Goal: Task Accomplishment & Management: Manage account settings

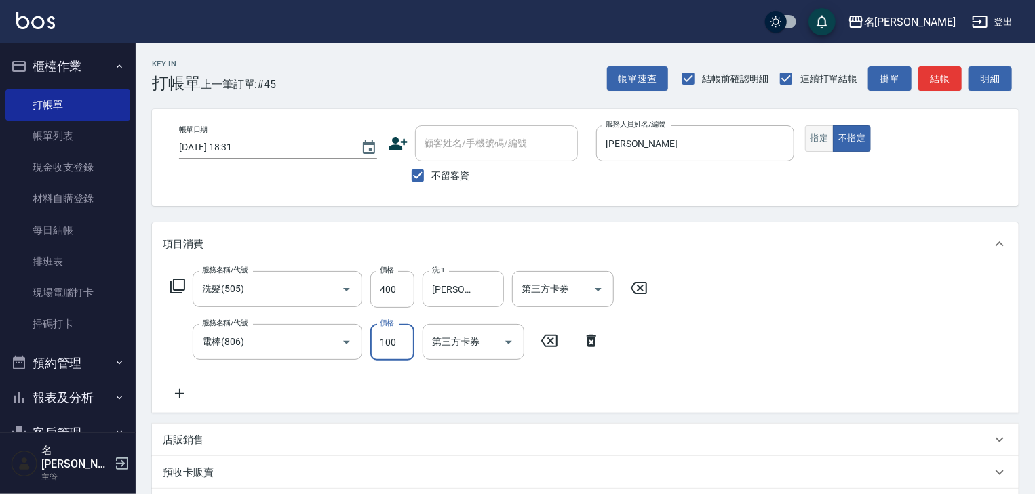
click at [831, 141] on button "指定" at bounding box center [819, 138] width 29 height 26
click at [931, 81] on button "結帳" at bounding box center [939, 78] width 43 height 25
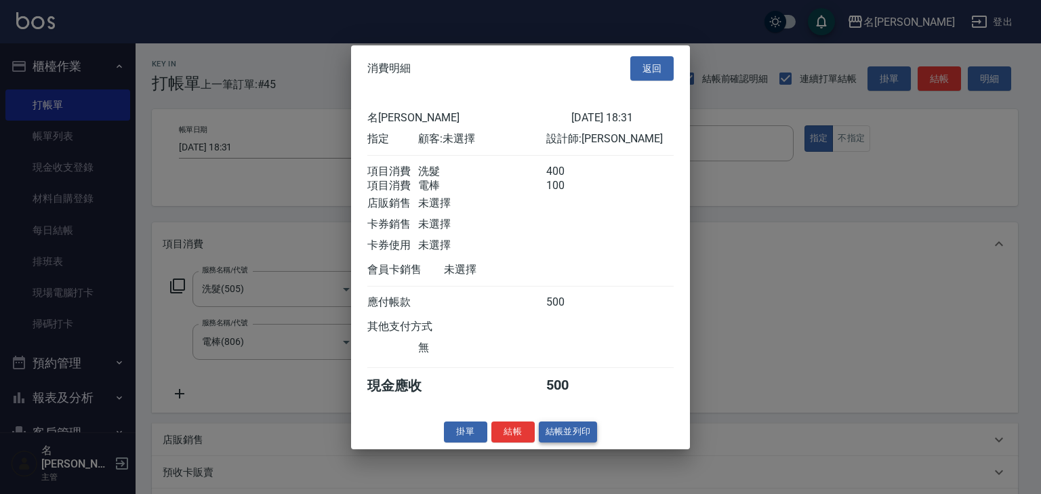
click at [574, 442] on button "結帳並列印" at bounding box center [568, 432] width 59 height 21
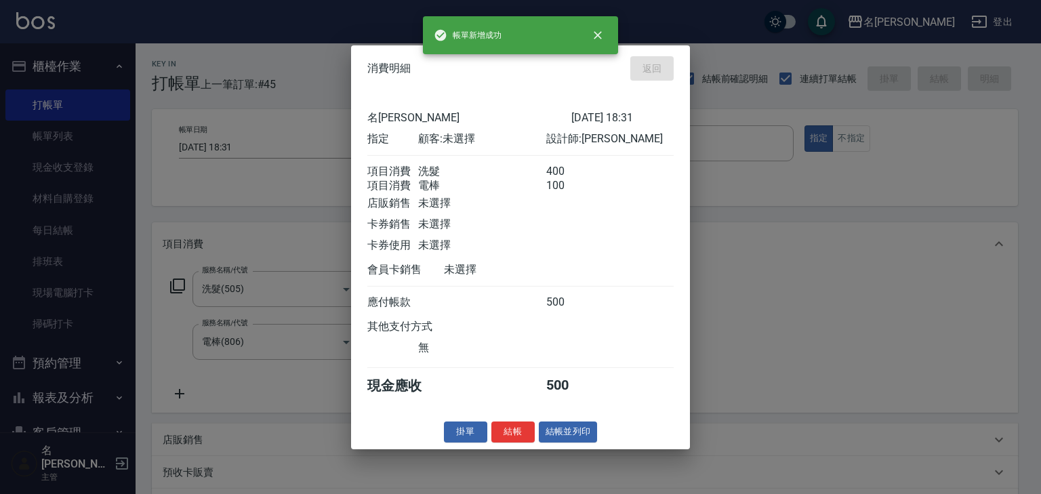
type input "[DATE] 19:07"
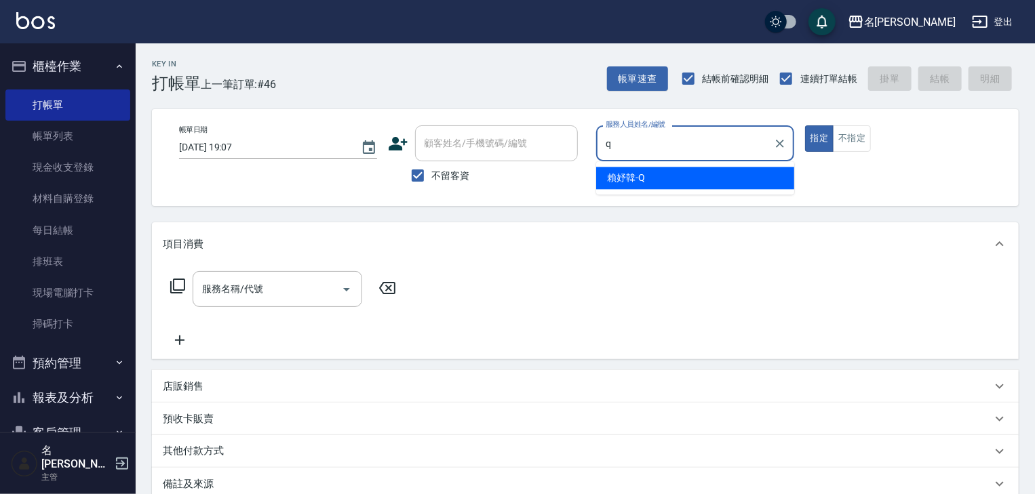
type input "[PERSON_NAME]"
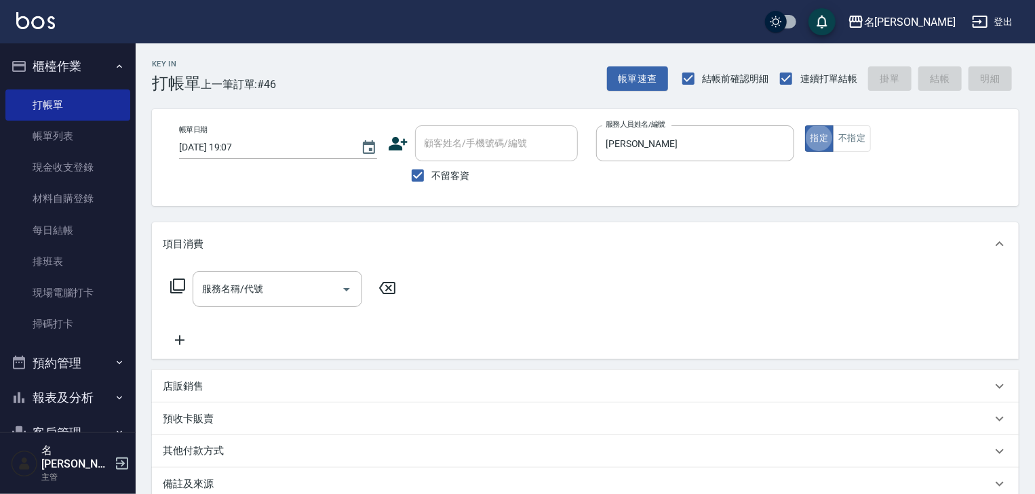
type button "true"
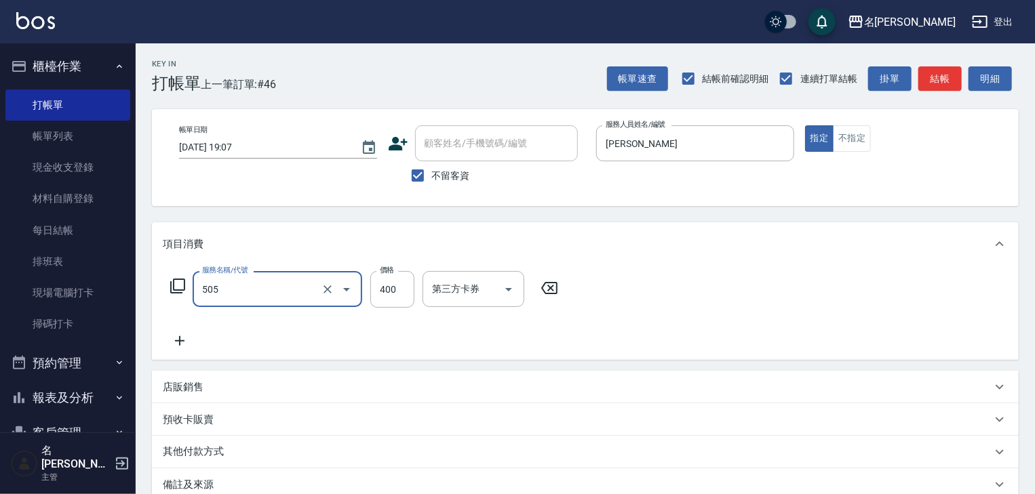
type input "洗髮(505)"
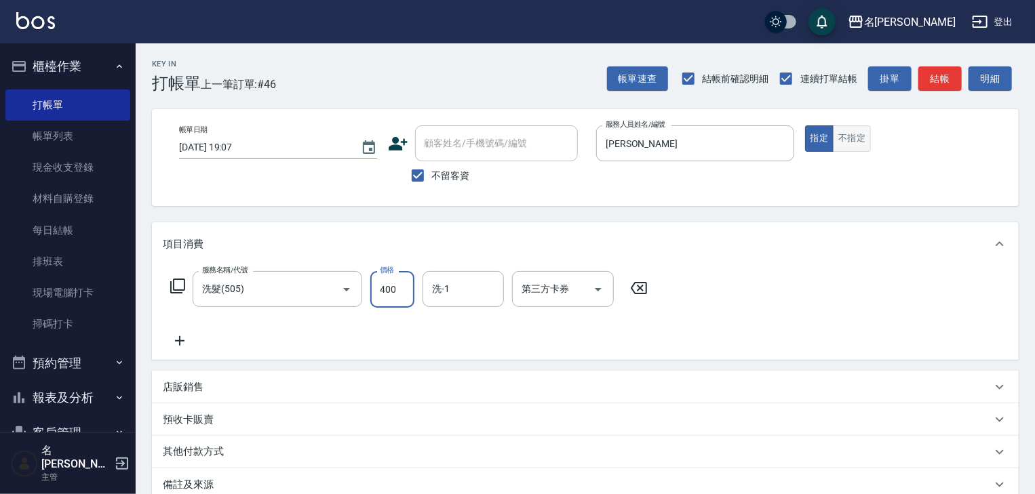
click at [864, 132] on button "不指定" at bounding box center [852, 138] width 38 height 26
click at [953, 86] on button "結帳" at bounding box center [939, 78] width 43 height 25
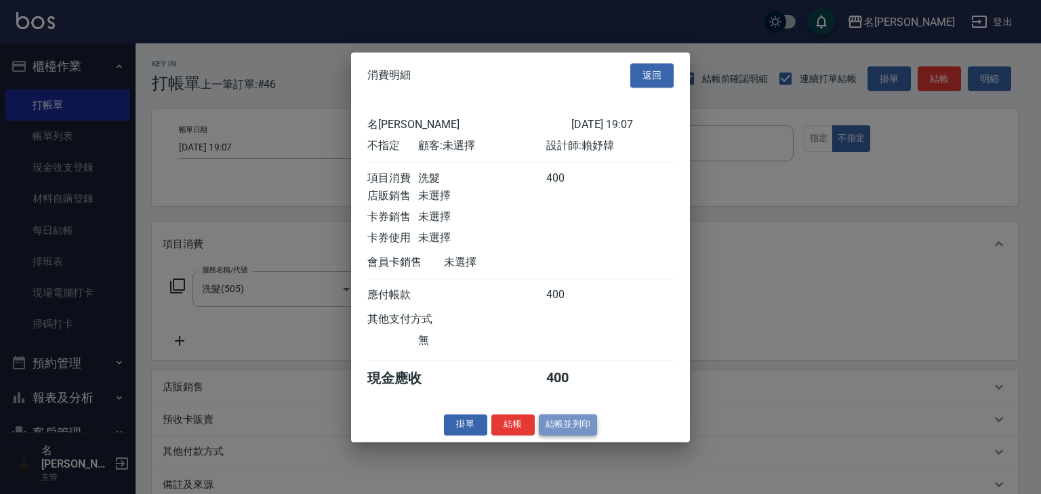
click at [596, 435] on button "結帳並列印" at bounding box center [568, 424] width 59 height 21
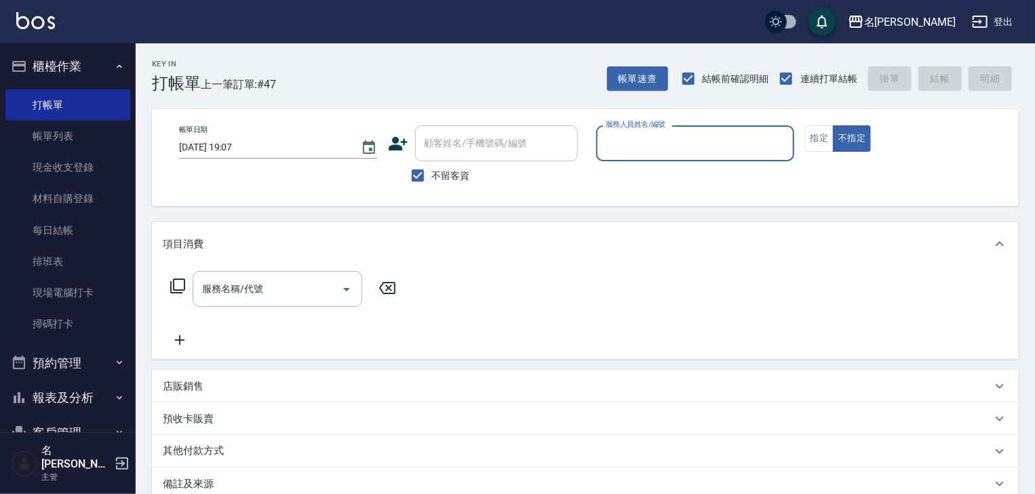
click at [662, 134] on input "服務人員姓名/編號" at bounding box center [695, 144] width 186 height 24
type input "[PERSON_NAME]"
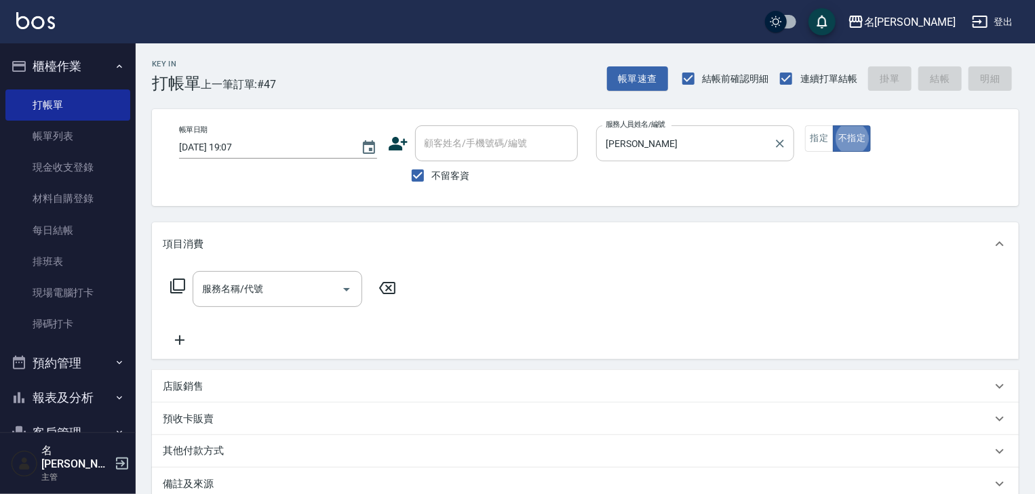
type button "false"
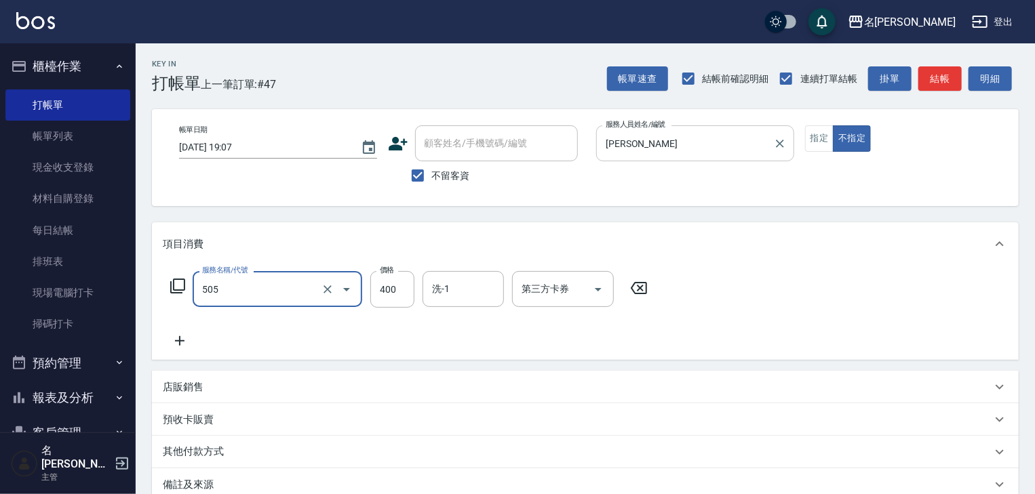
type input "洗髮(505)"
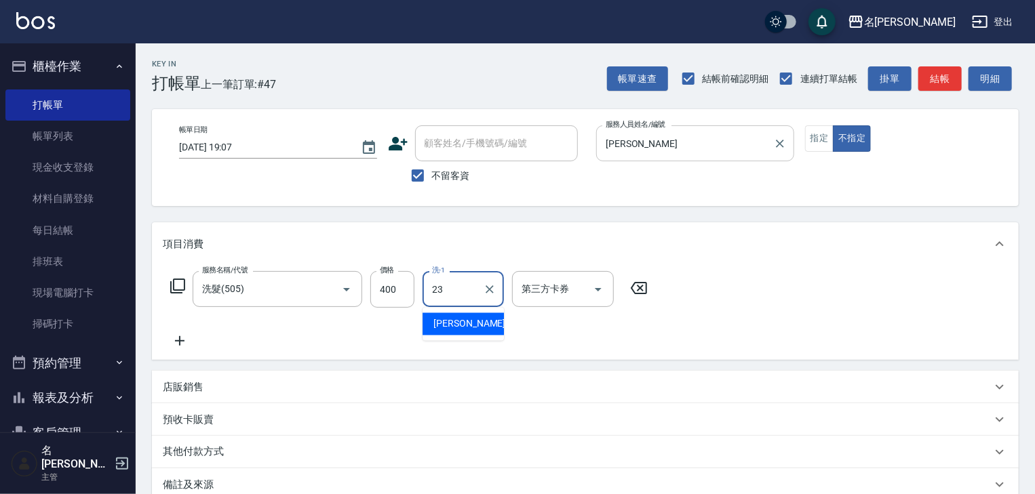
type input "[PERSON_NAME]-23"
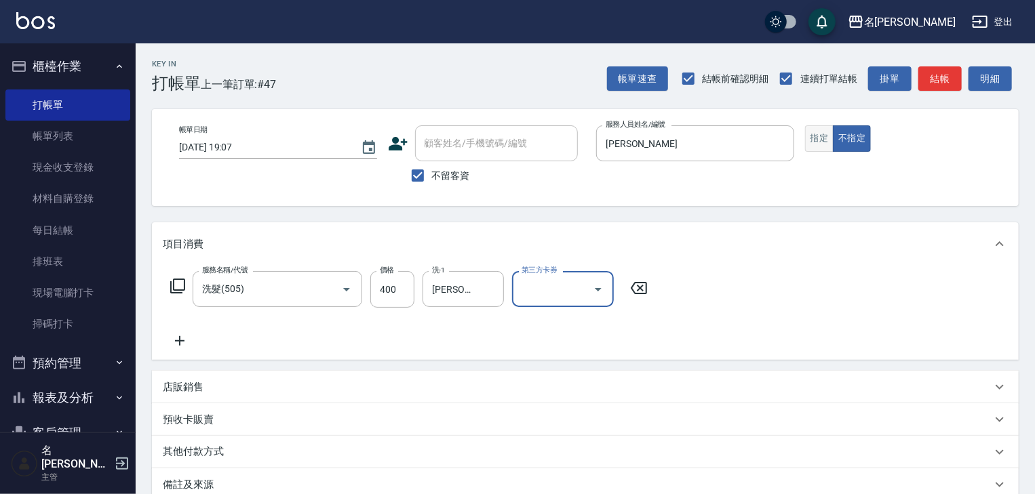
click at [812, 145] on button "指定" at bounding box center [819, 138] width 29 height 26
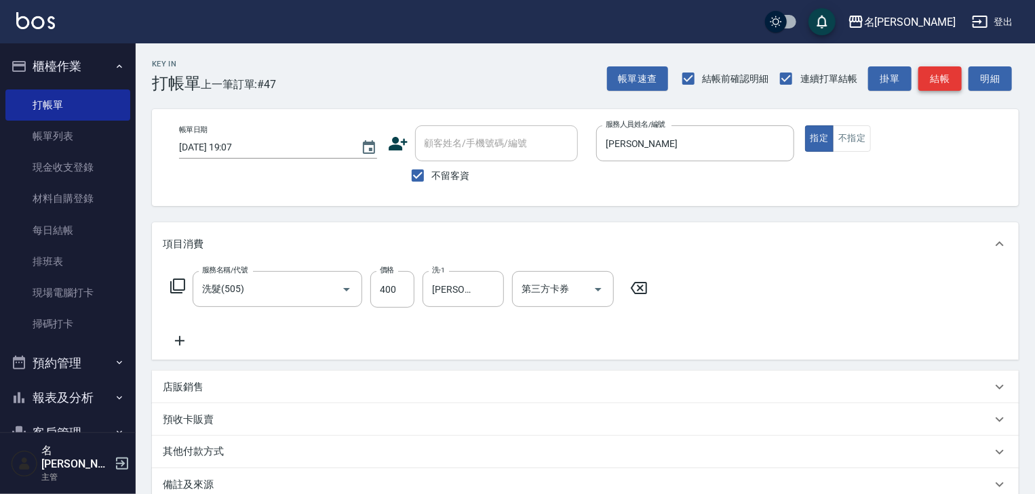
click at [945, 71] on button "結帳" at bounding box center [939, 78] width 43 height 25
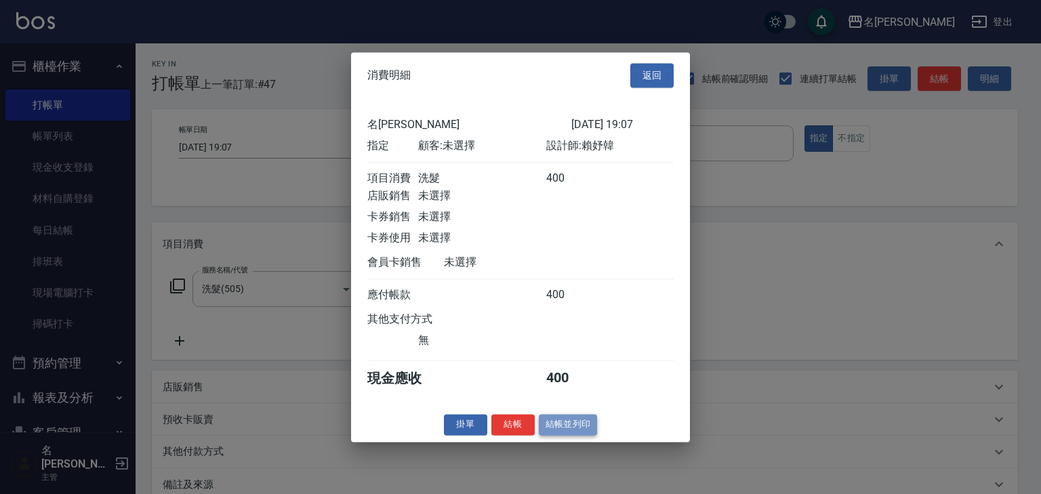
click at [564, 431] on button "結帳並列印" at bounding box center [568, 424] width 59 height 21
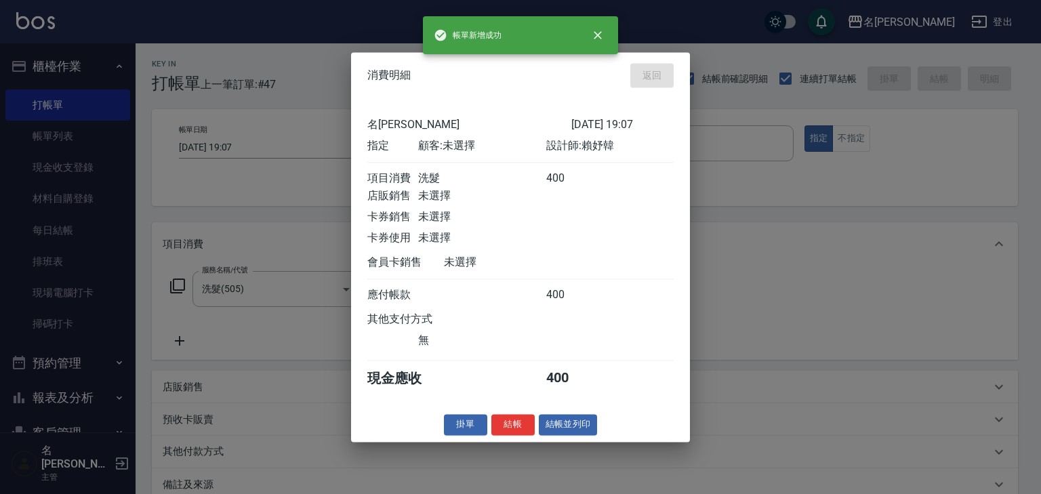
type input "[DATE] 19:09"
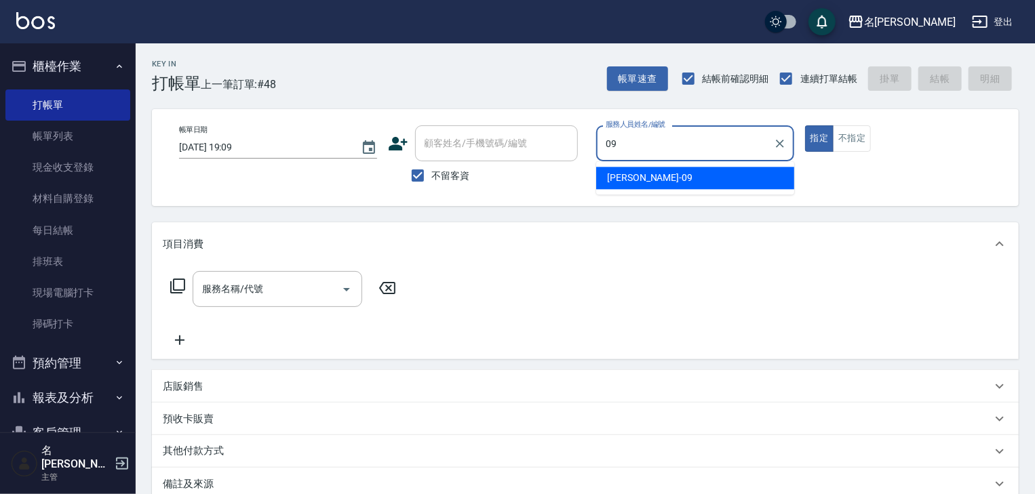
type input "[PERSON_NAME]-09"
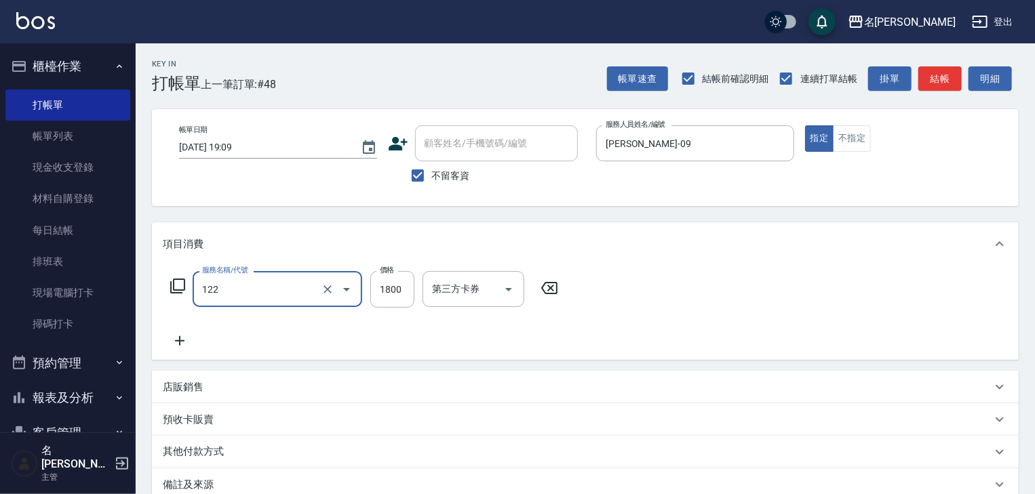
type input "草本髮泥(小)(122)"
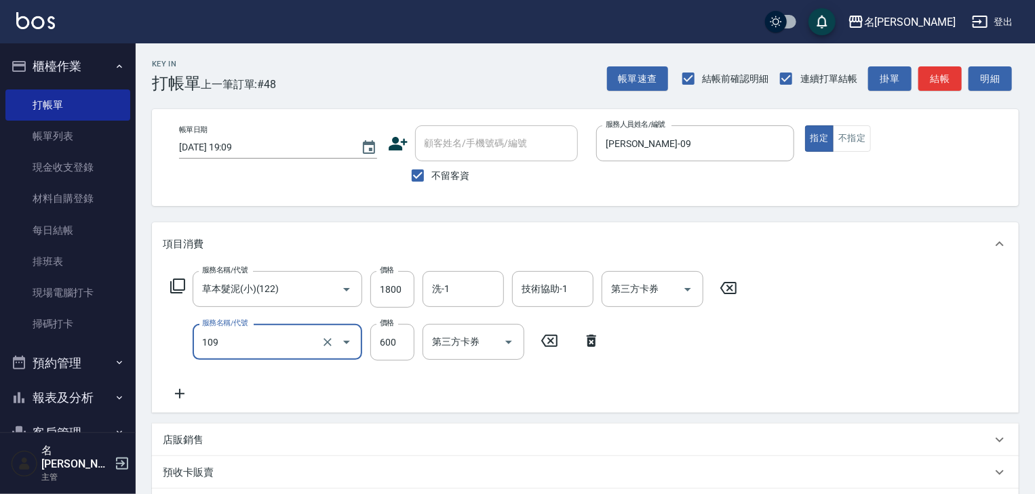
type input "基礎活氧健康洗/何首烏(109)"
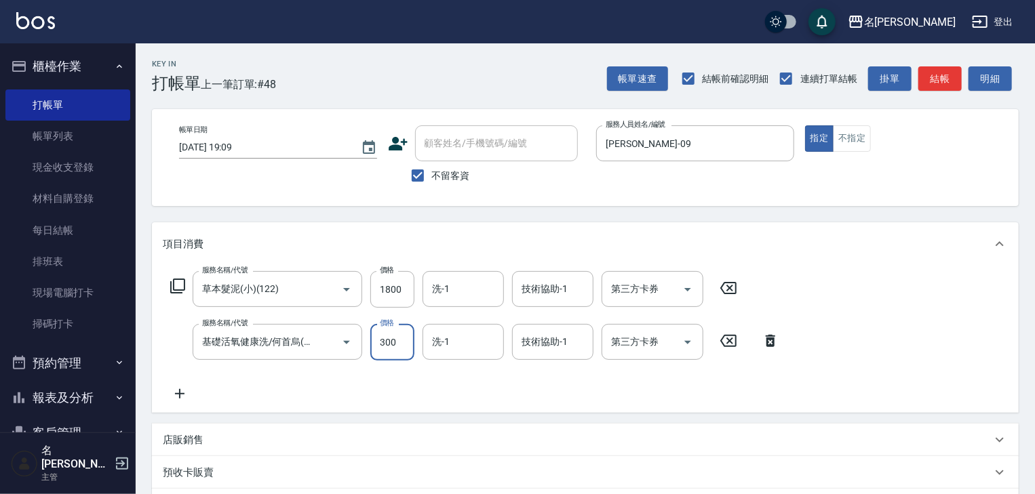
type input "300"
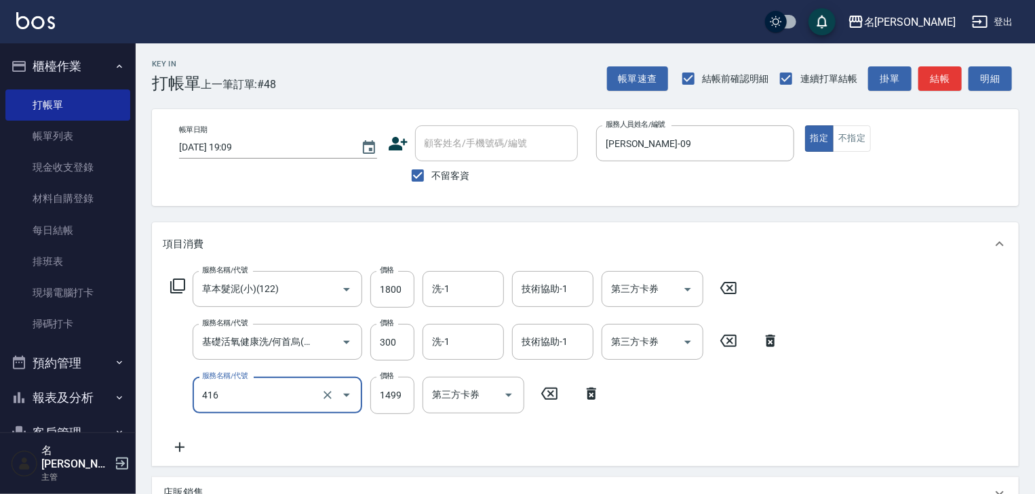
type input "染髮1499↓(416)"
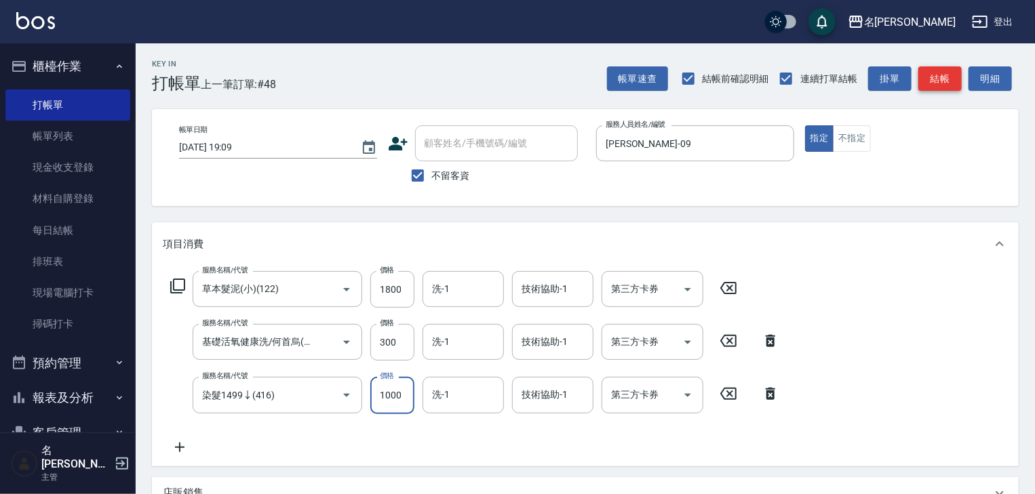
type input "1000"
click at [958, 78] on button "結帳" at bounding box center [939, 78] width 43 height 25
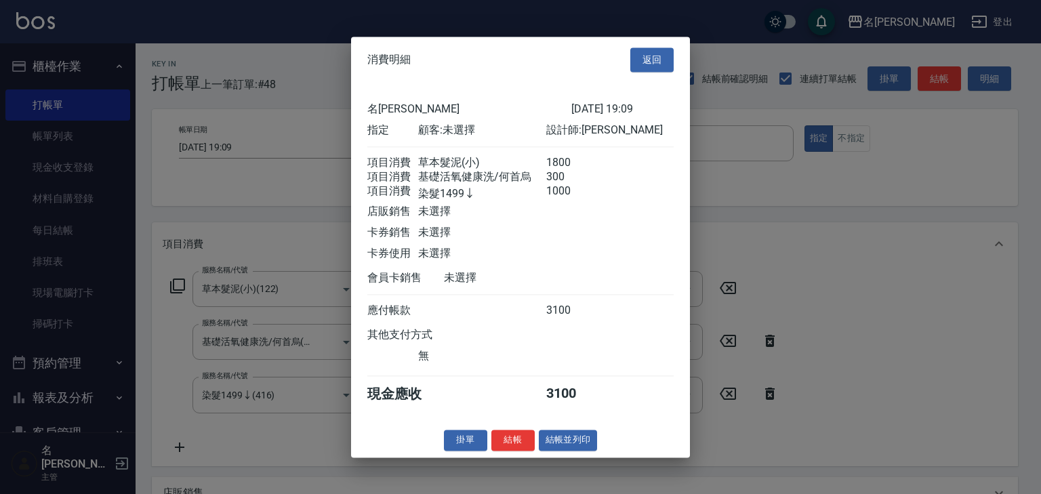
click at [581, 458] on div "消費明細 返回 名留[PERSON_NAME] [DATE] 19:09 指定 顧客: 未選擇 設計師: [PERSON_NAME] 項目消費 草本髮泥(小)…" at bounding box center [520, 247] width 339 height 421
click at [589, 445] on button "結帳並列印" at bounding box center [568, 440] width 59 height 21
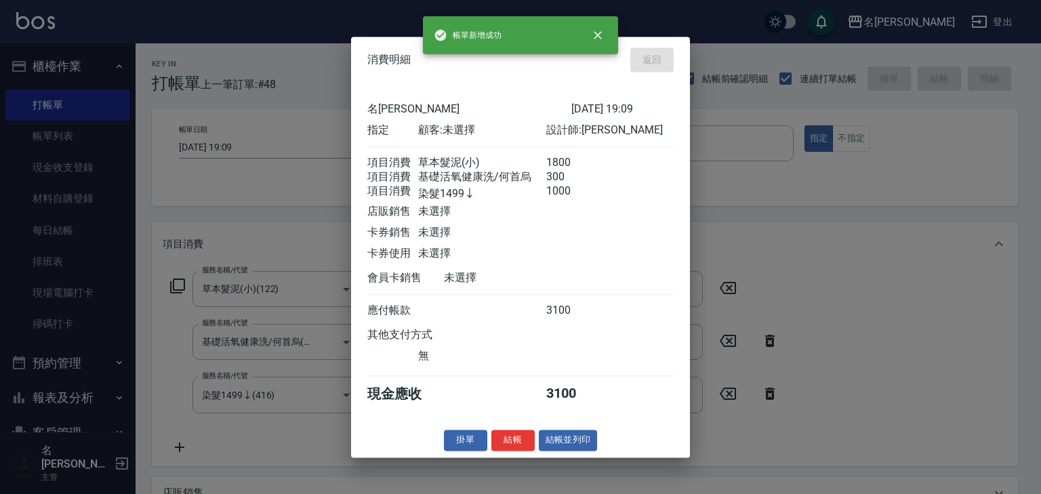
type input "[DATE] 19:10"
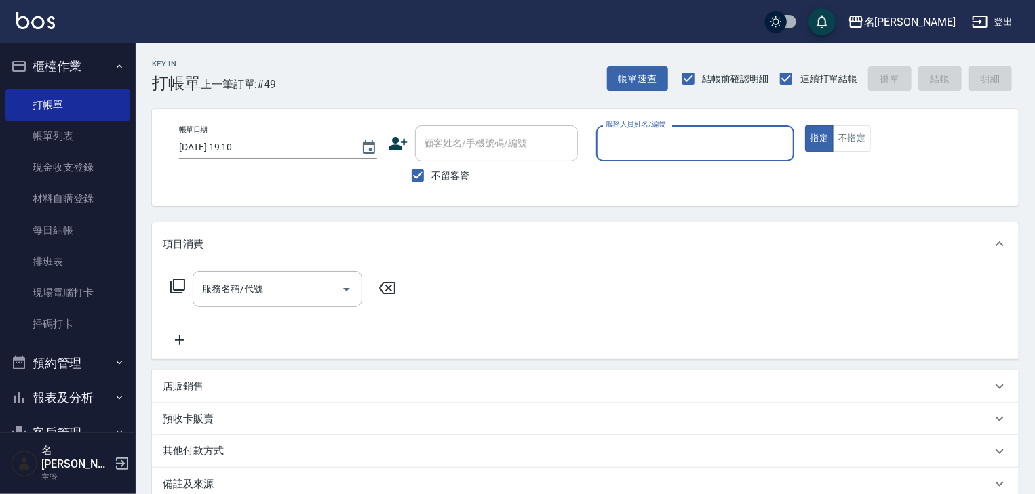
click at [678, 153] on input "服務人員姓名/編號" at bounding box center [695, 144] width 186 height 24
type input "[PERSON_NAME]"
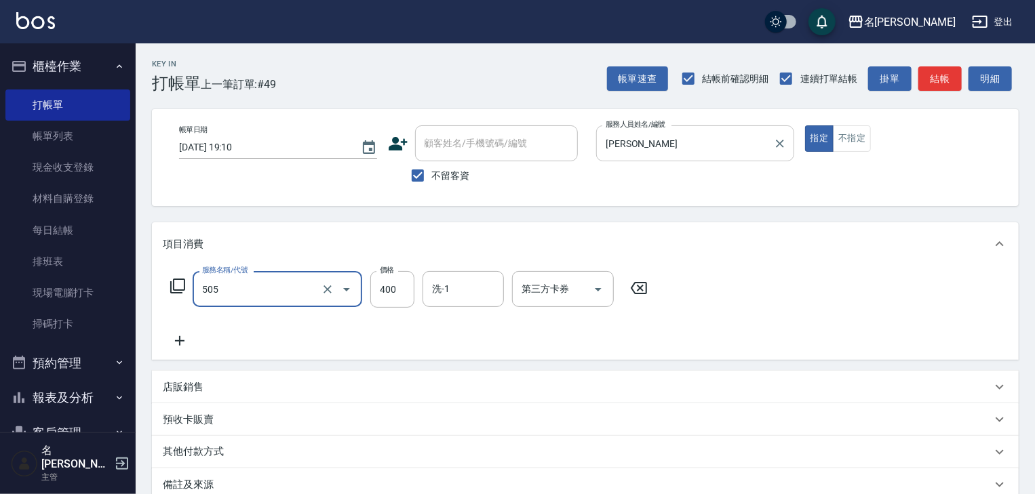
type input "洗髮(505)"
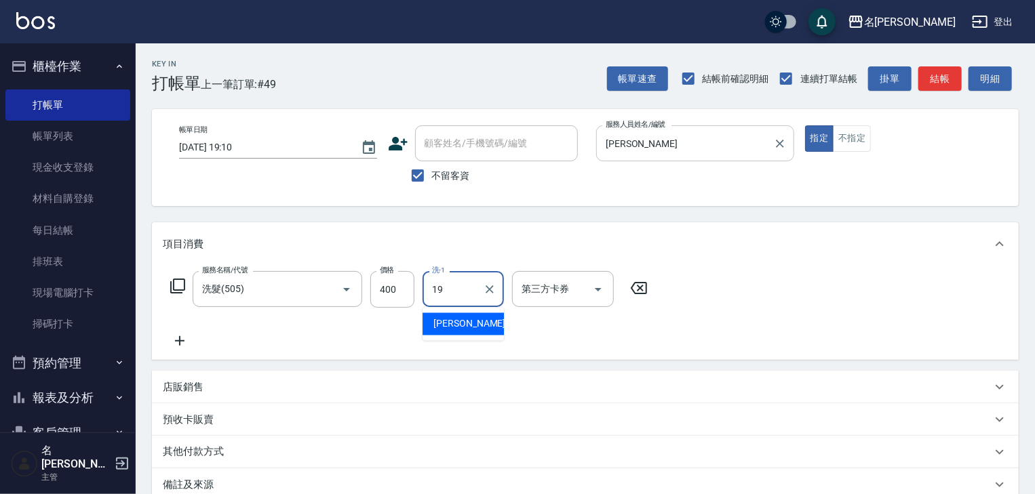
type input "[PERSON_NAME]-19"
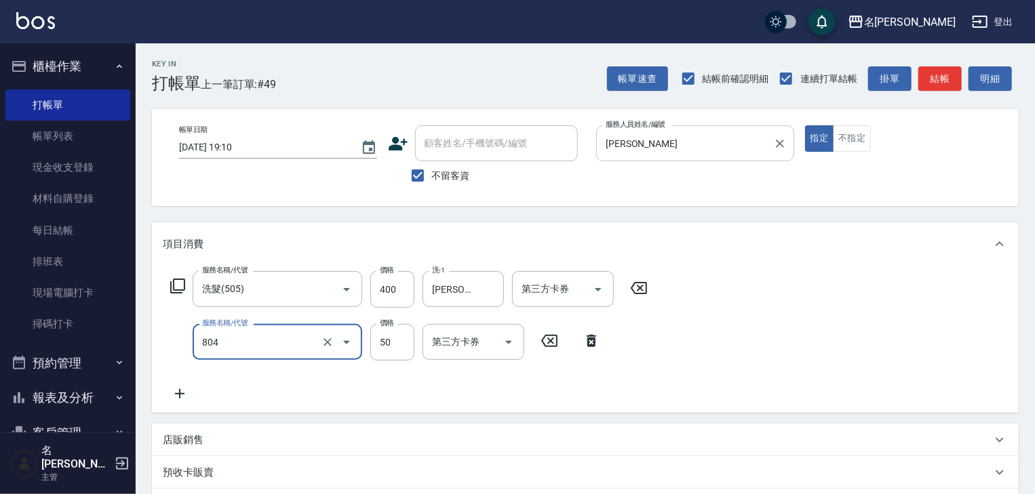
type input "吹捲(804)"
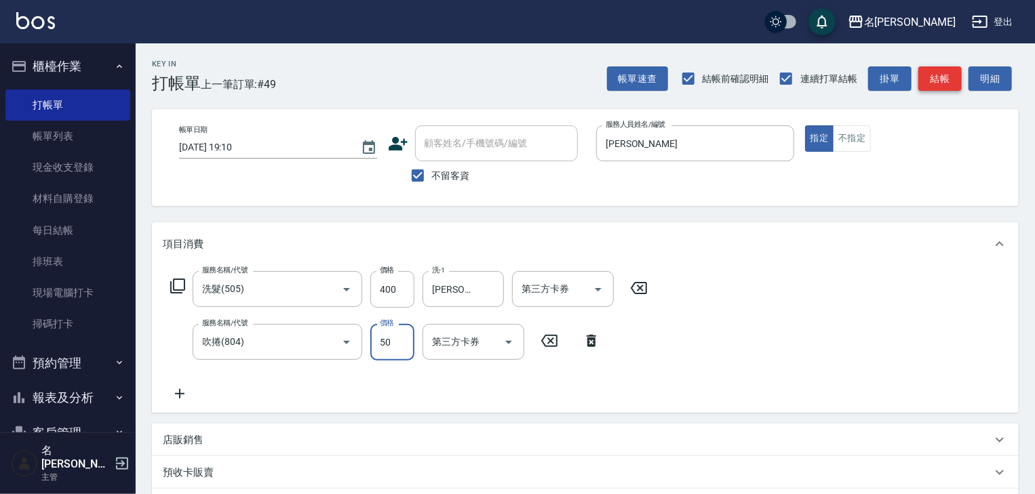
click at [933, 75] on button "結帳" at bounding box center [939, 78] width 43 height 25
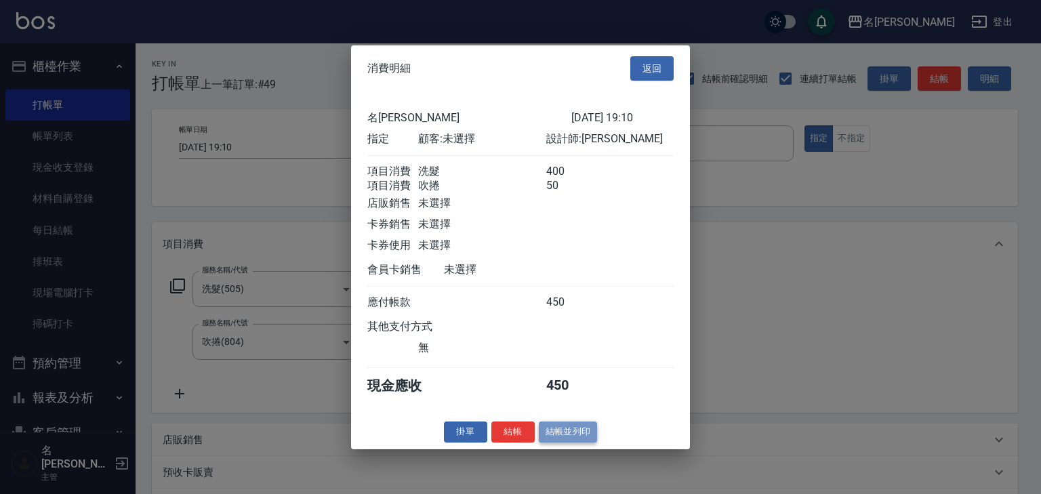
click at [580, 441] on button "結帳並列印" at bounding box center [568, 432] width 59 height 21
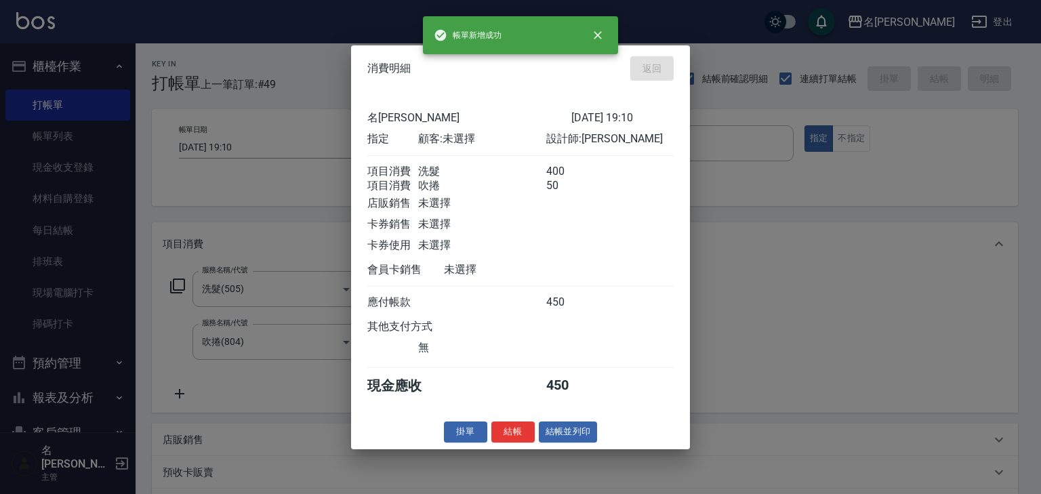
type input "[DATE] 19:11"
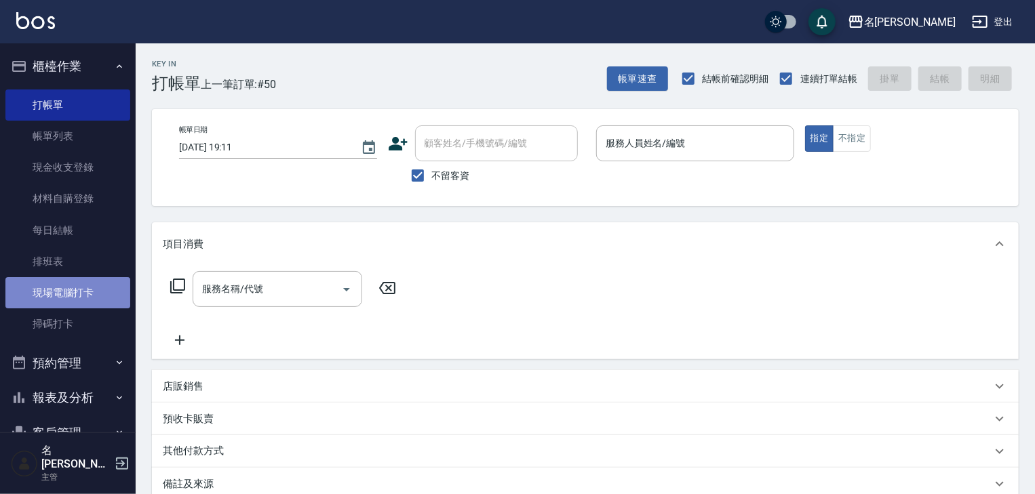
click at [87, 300] on link "現場電腦打卡" at bounding box center [67, 292] width 125 height 31
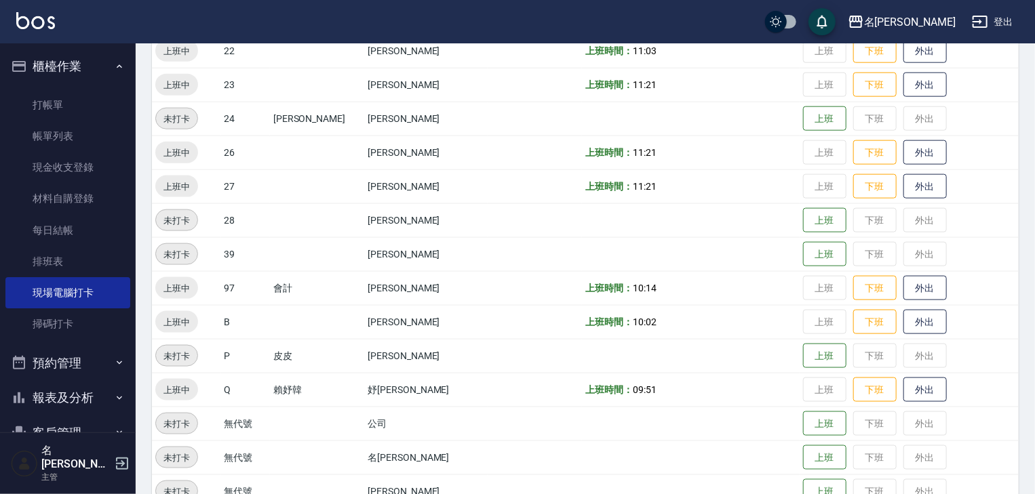
scroll to position [860, 0]
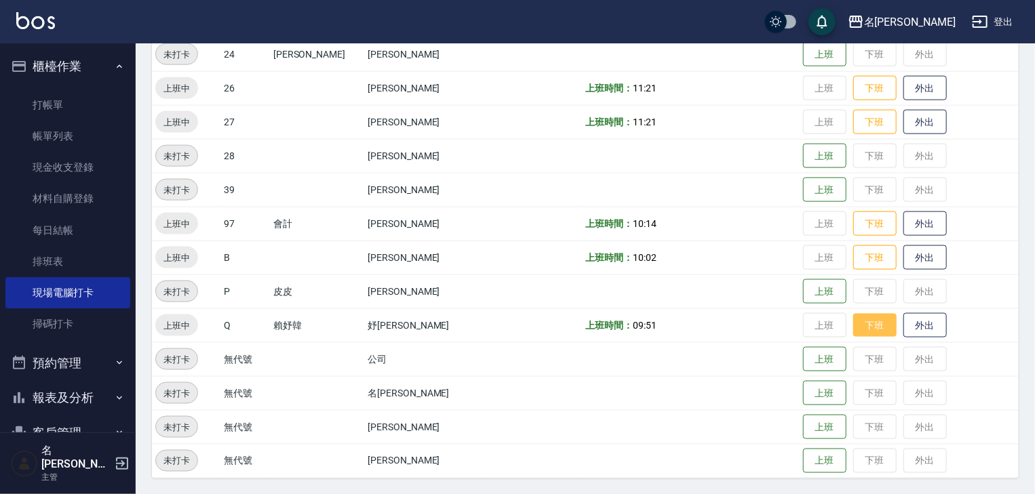
click at [872, 325] on button "下班" at bounding box center [874, 326] width 43 height 24
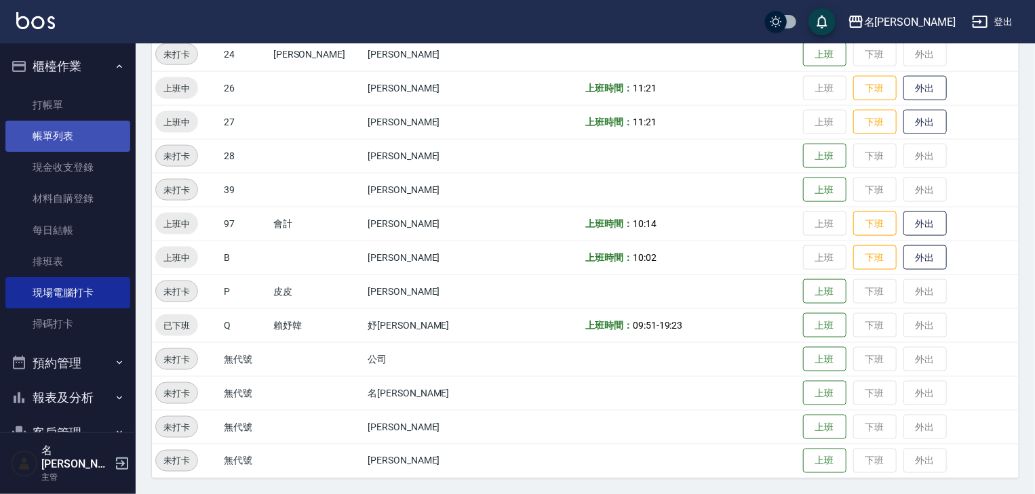
click at [38, 138] on link "帳單列表" at bounding box center [67, 136] width 125 height 31
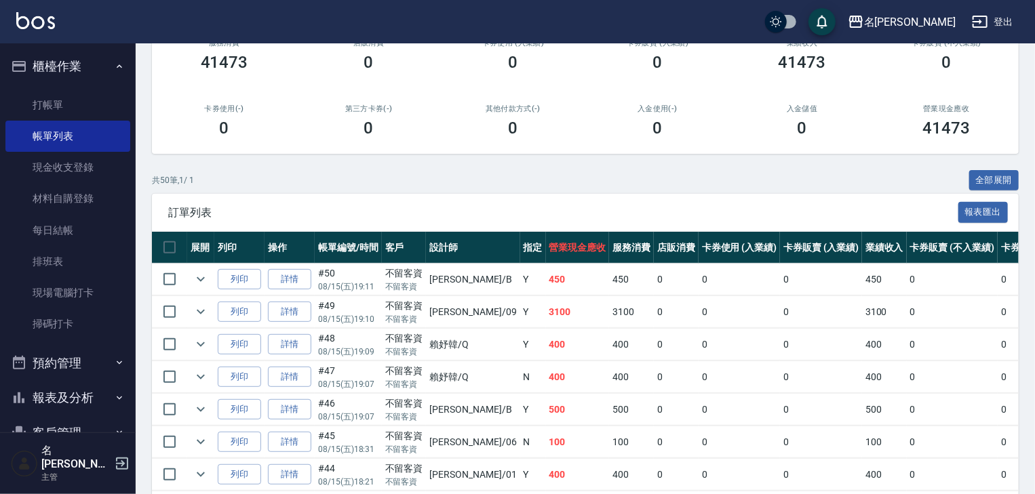
scroll to position [361, 0]
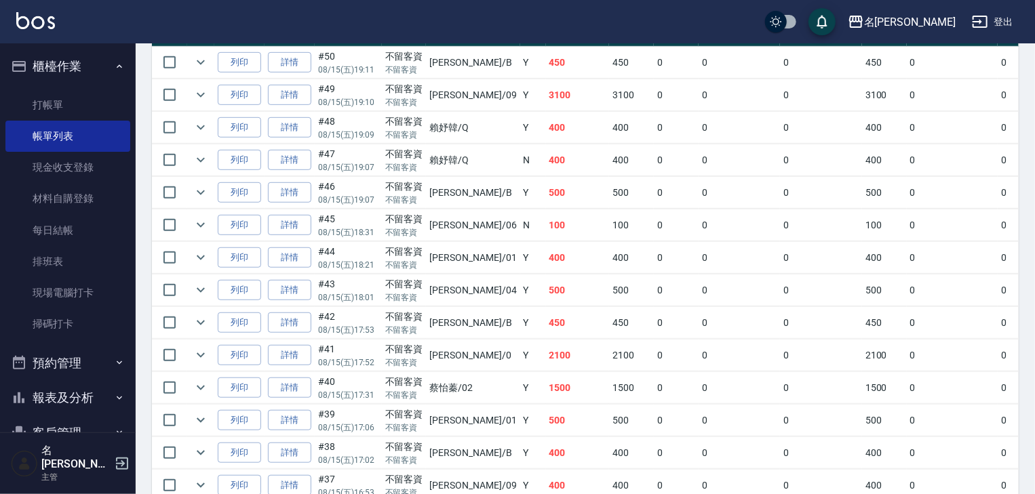
click at [460, 339] on td "[PERSON_NAME]/B" at bounding box center [473, 323] width 94 height 32
click at [205, 331] on icon "expand row" at bounding box center [201, 323] width 16 height 16
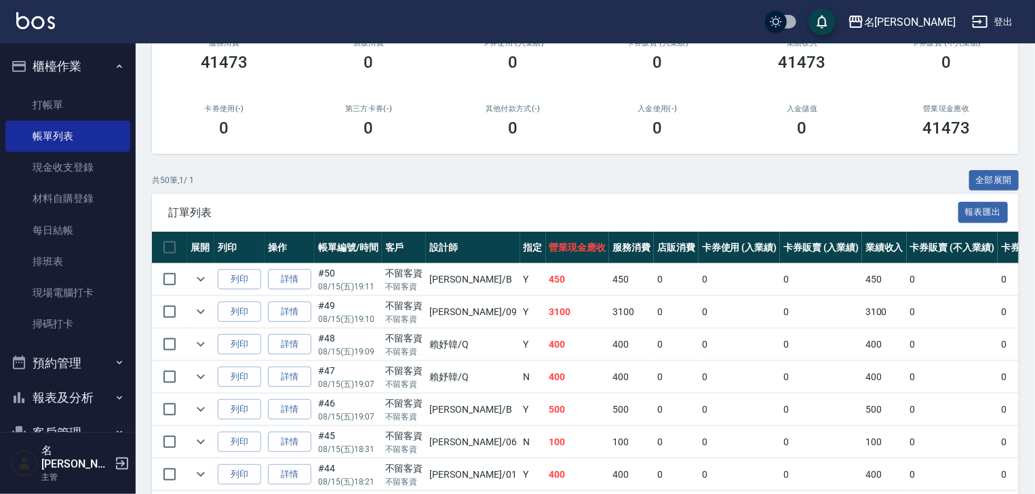
scroll to position [0, 0]
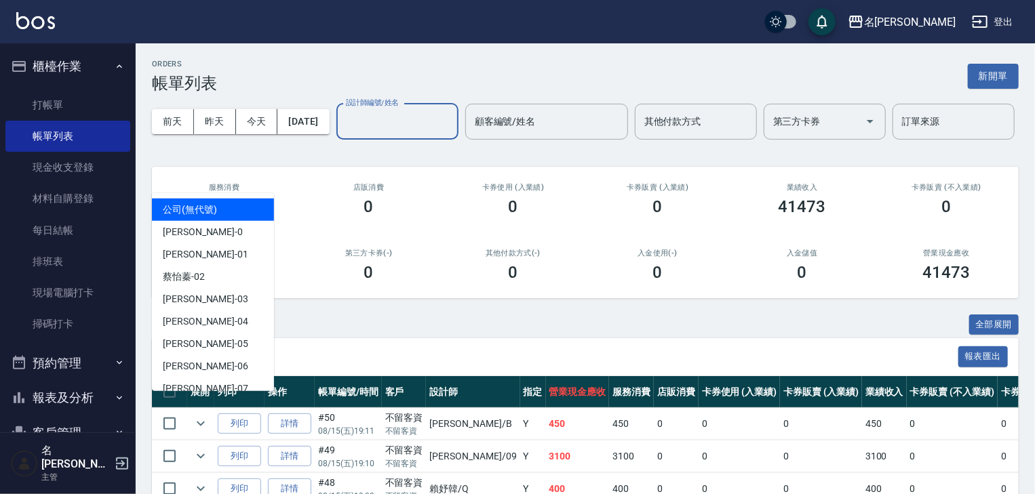
click at [336, 140] on div "設計師編號/姓名 設計師編號/姓名" at bounding box center [397, 122] width 122 height 36
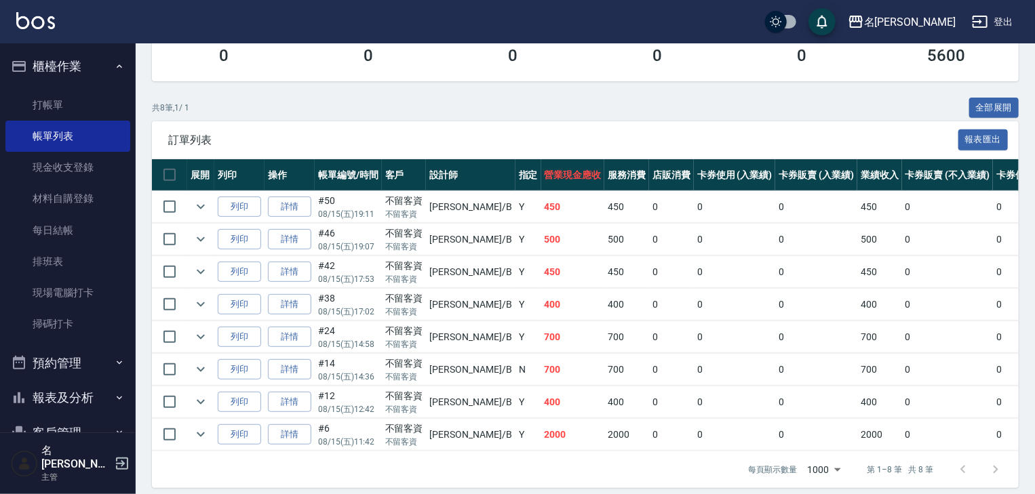
scroll to position [276, 0]
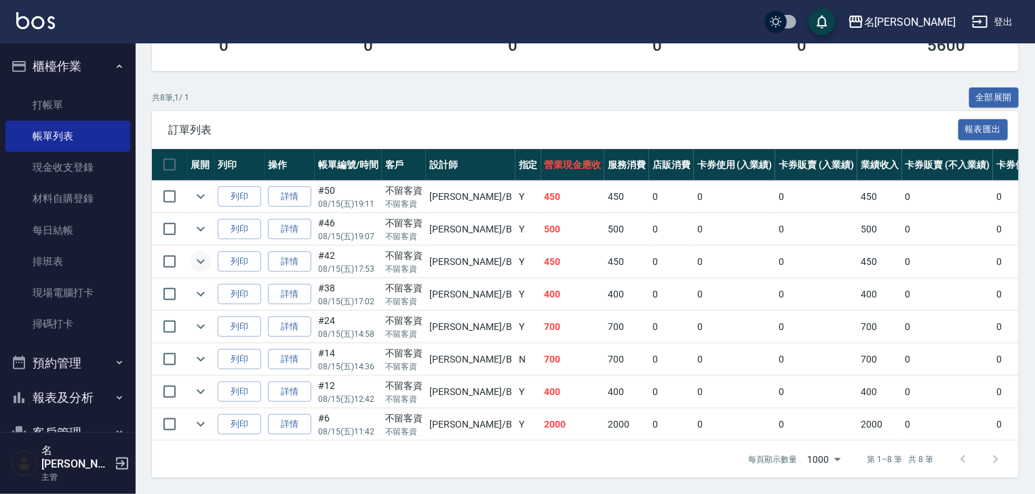
type input "[PERSON_NAME]"
click at [197, 260] on icon "expand row" at bounding box center [201, 262] width 8 height 5
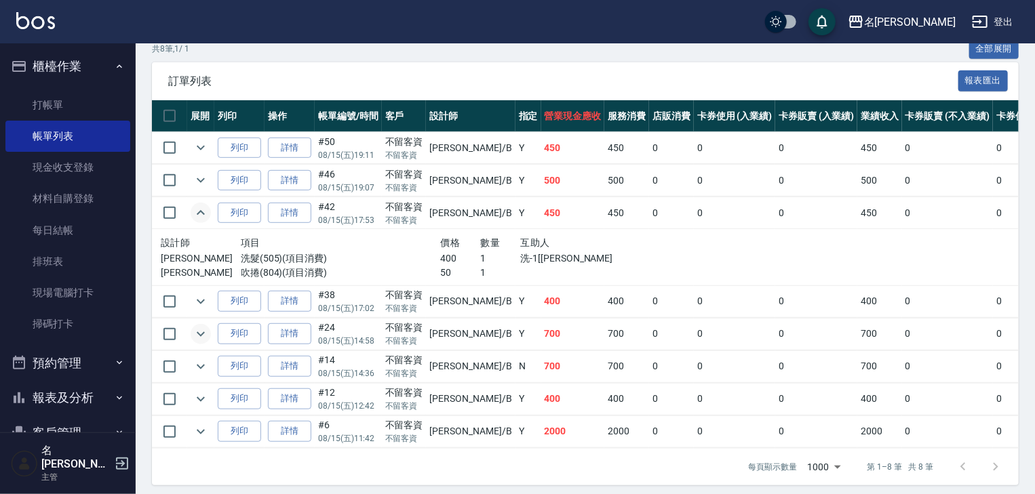
click at [202, 342] on icon "expand row" at bounding box center [201, 334] width 16 height 16
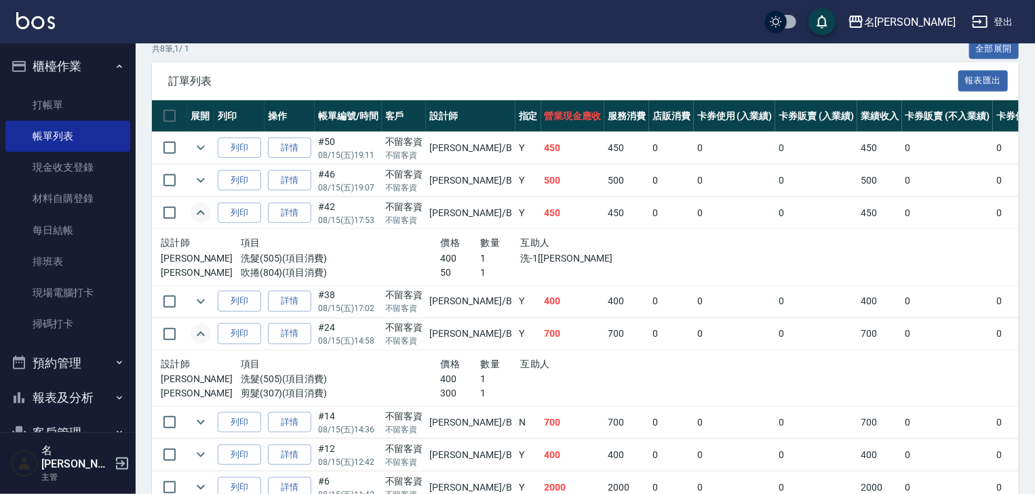
scroll to position [388, 0]
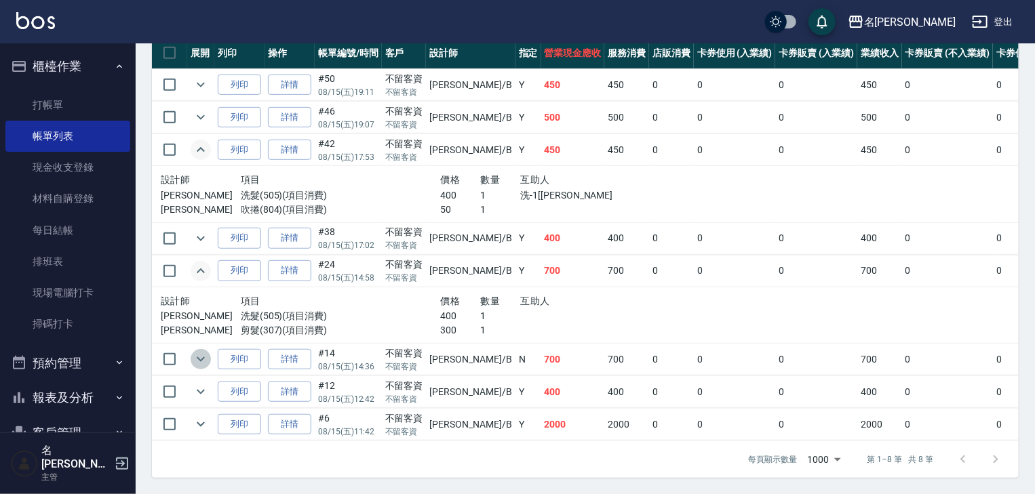
click at [194, 353] on icon "expand row" at bounding box center [201, 359] width 16 height 16
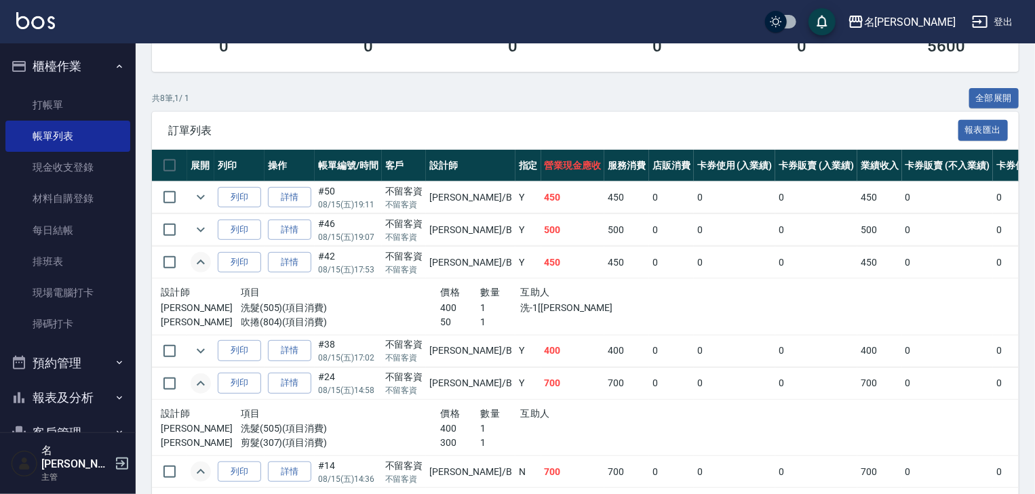
scroll to position [443, 0]
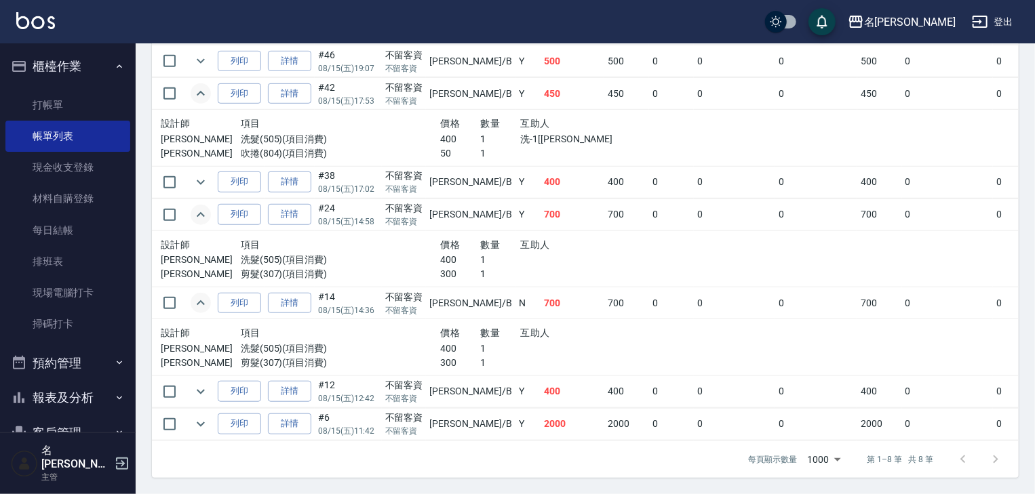
click at [22, 26] on img at bounding box center [35, 20] width 39 height 17
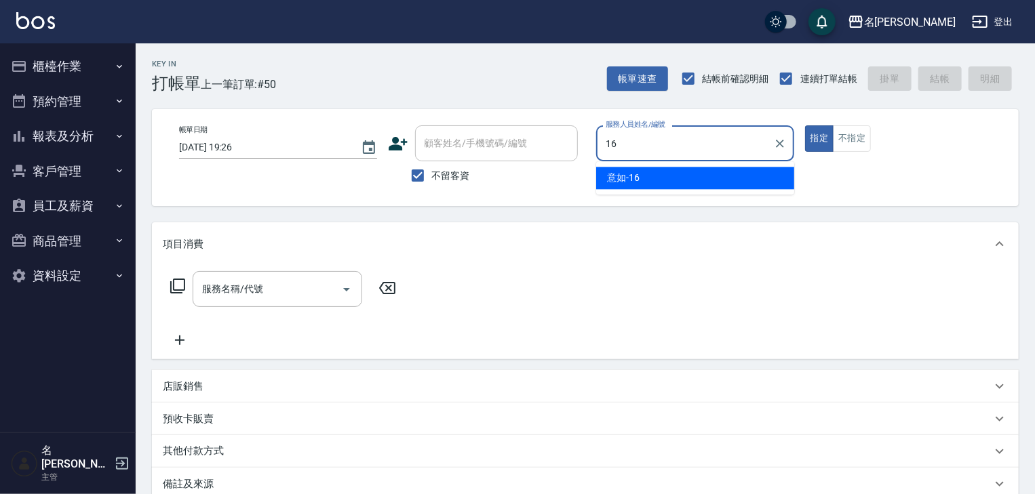
type input "意如-16"
type button "true"
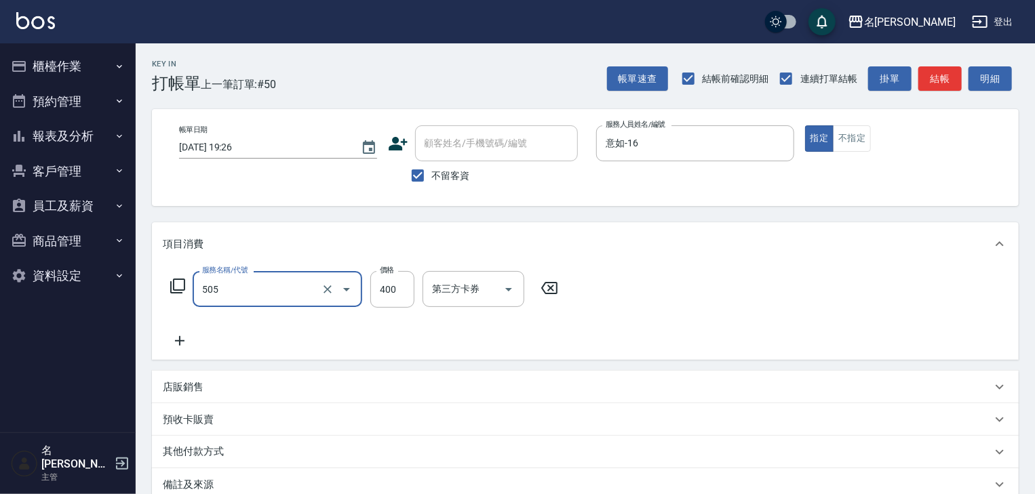
type input "洗髮(505)"
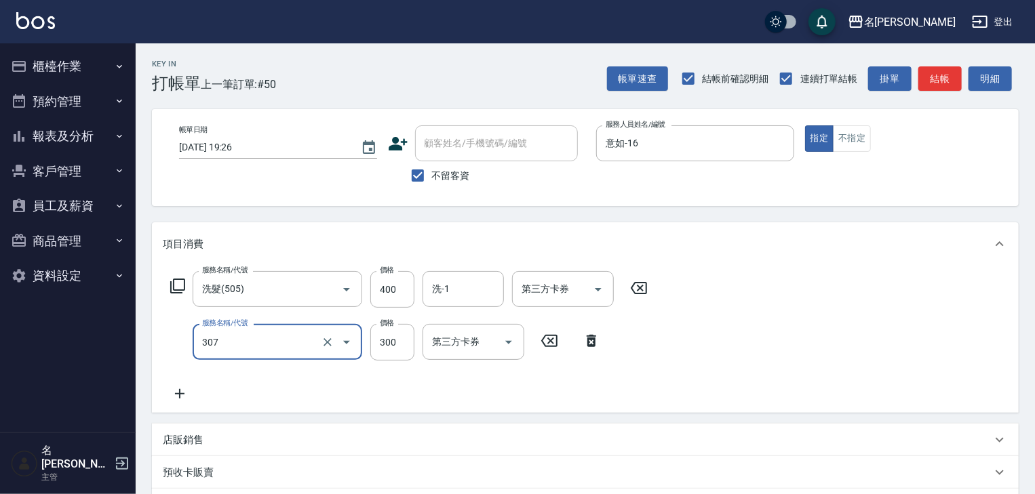
type input "剪髮(307)"
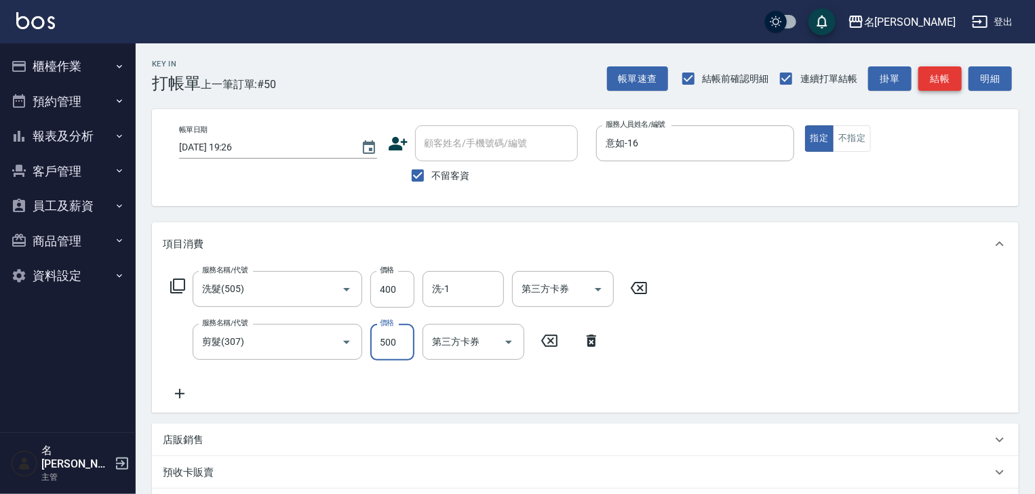
type input "500"
click at [932, 83] on button "結帳" at bounding box center [939, 78] width 43 height 25
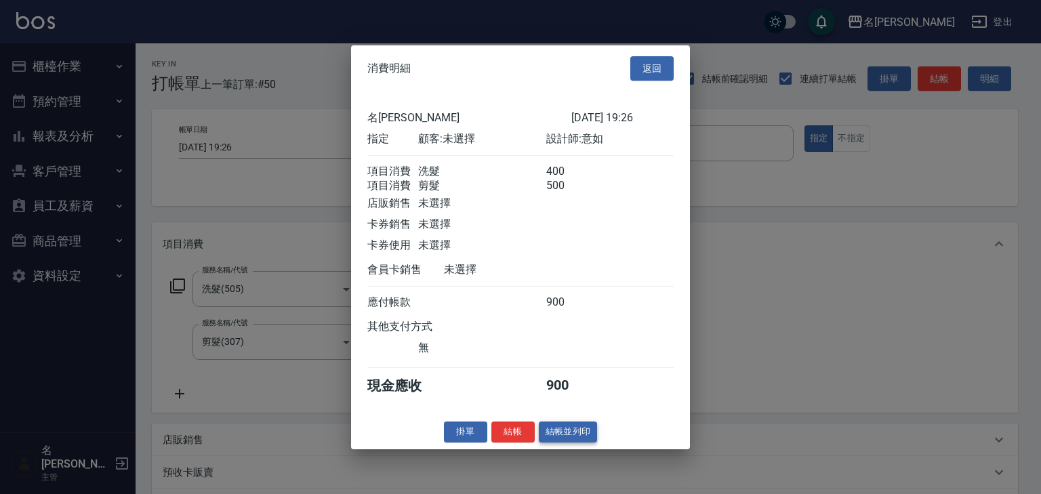
click at [581, 443] on button "結帳並列印" at bounding box center [568, 432] width 59 height 21
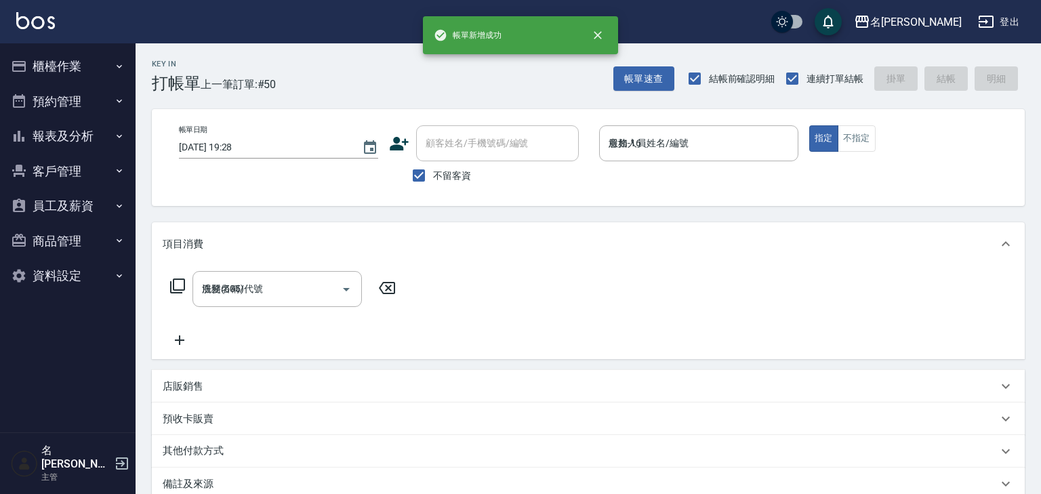
type input "[DATE] 19:28"
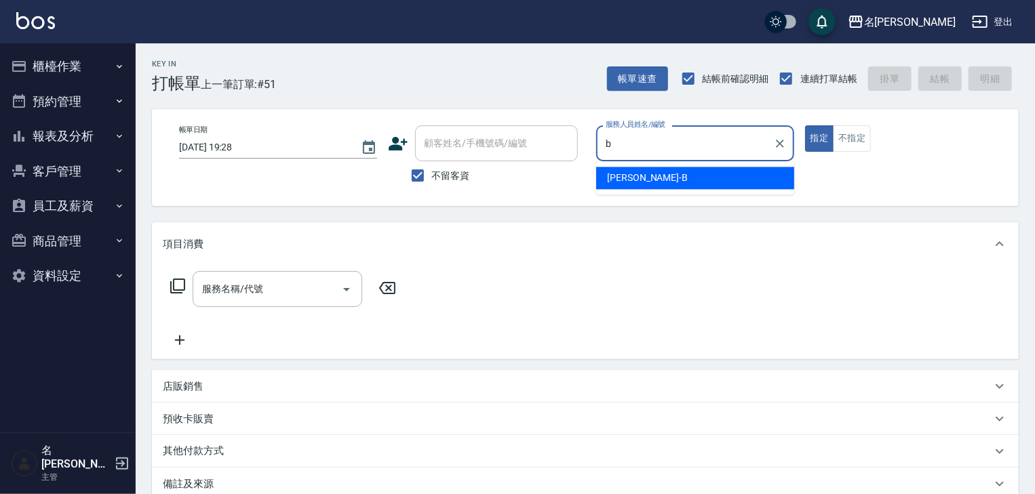
type input "[PERSON_NAME]"
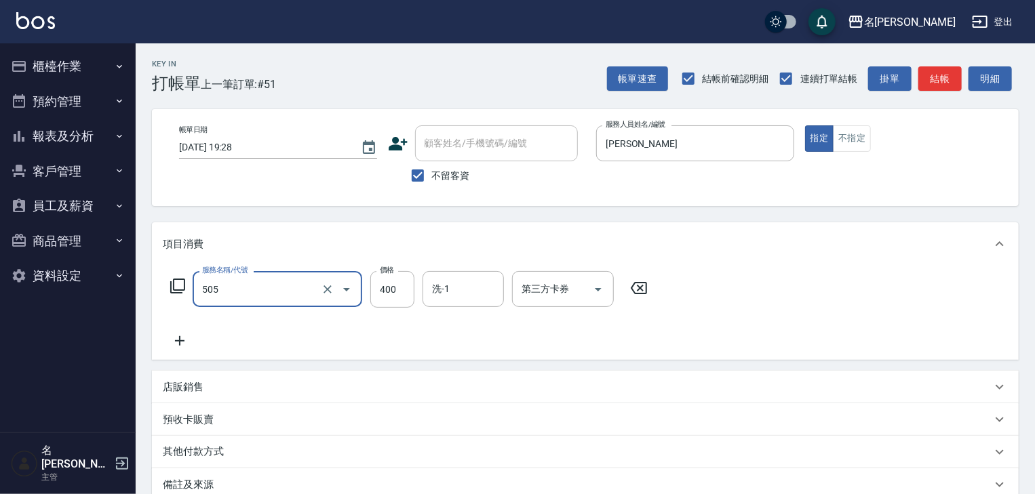
type input "洗髮(505)"
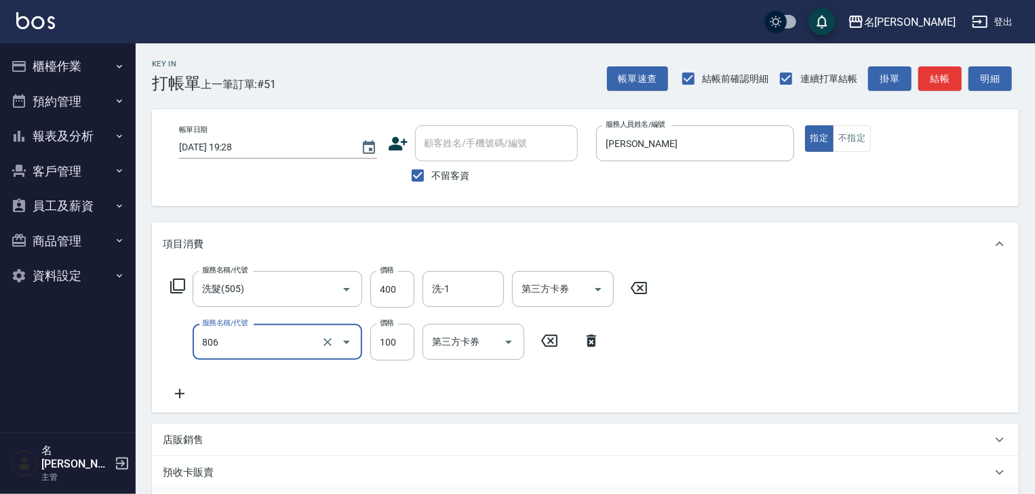
type input "電棒(806)"
click at [450, 290] on div "洗-1 洗-1" at bounding box center [462, 289] width 81 height 36
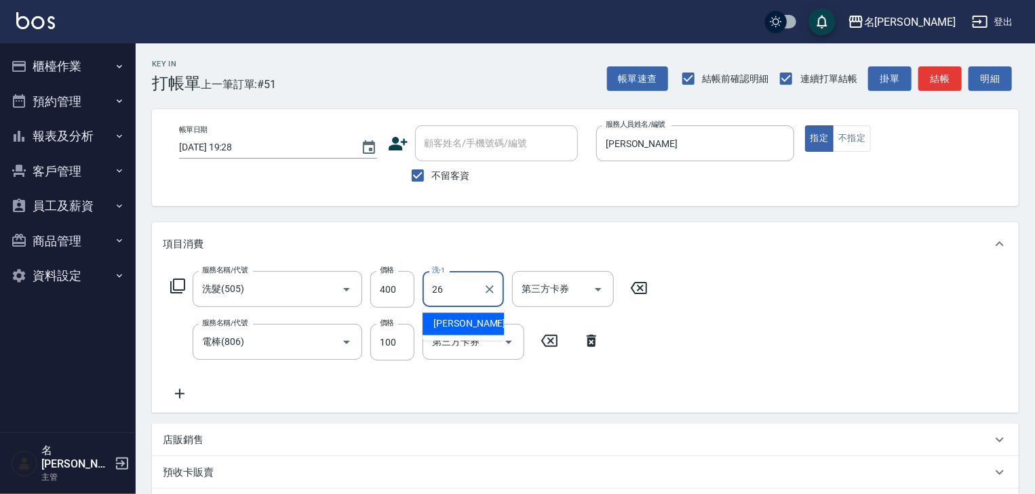
type input "[PERSON_NAME]筑-26"
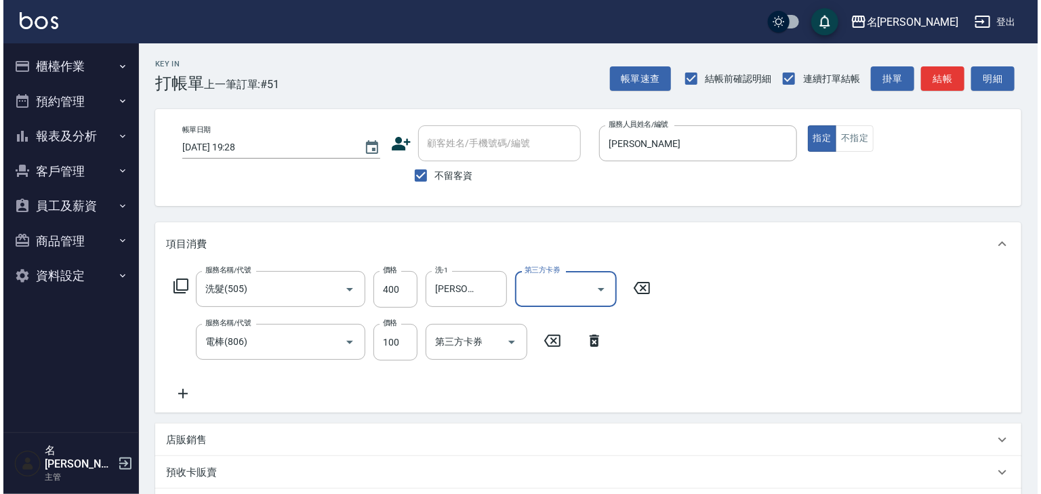
scroll to position [212, 0]
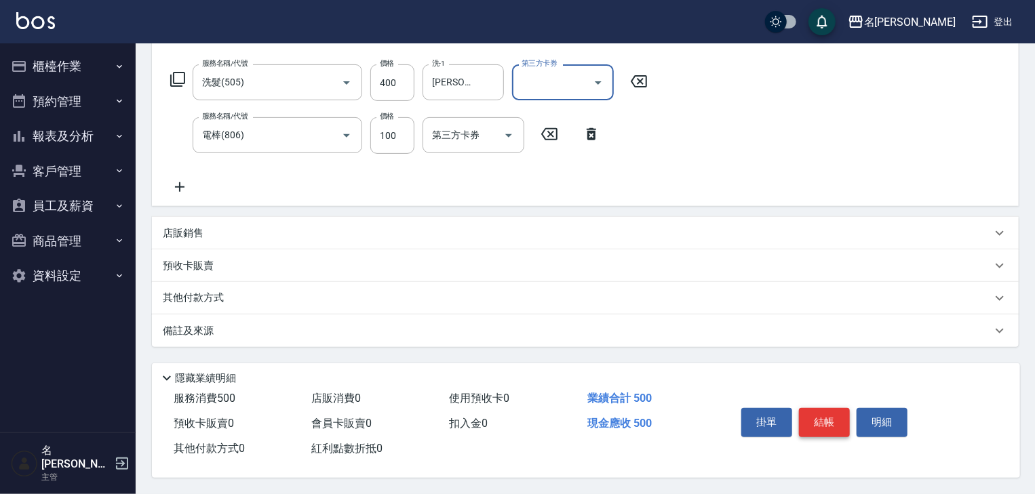
click at [822, 418] on button "結帳" at bounding box center [824, 422] width 51 height 28
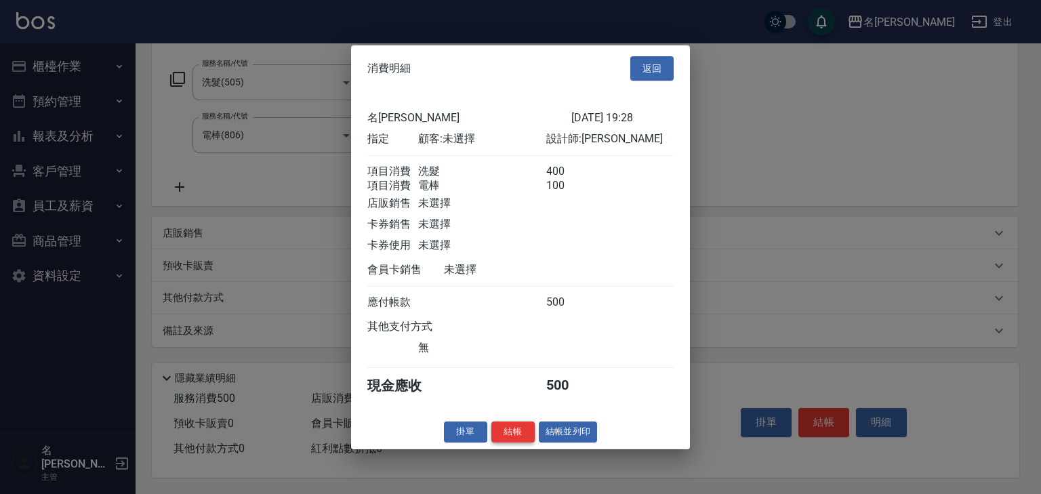
click at [496, 437] on button "結帳" at bounding box center [513, 432] width 43 height 21
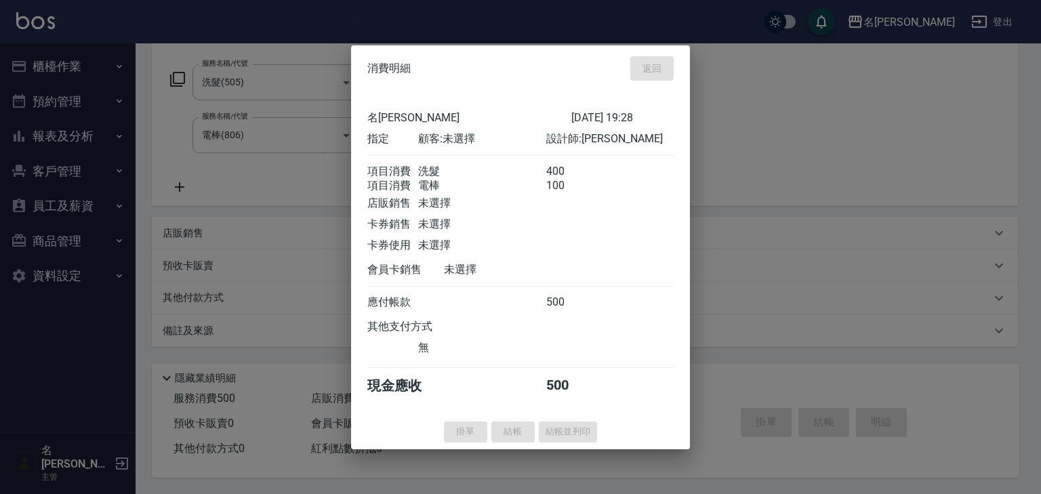
type input "[DATE] 19:46"
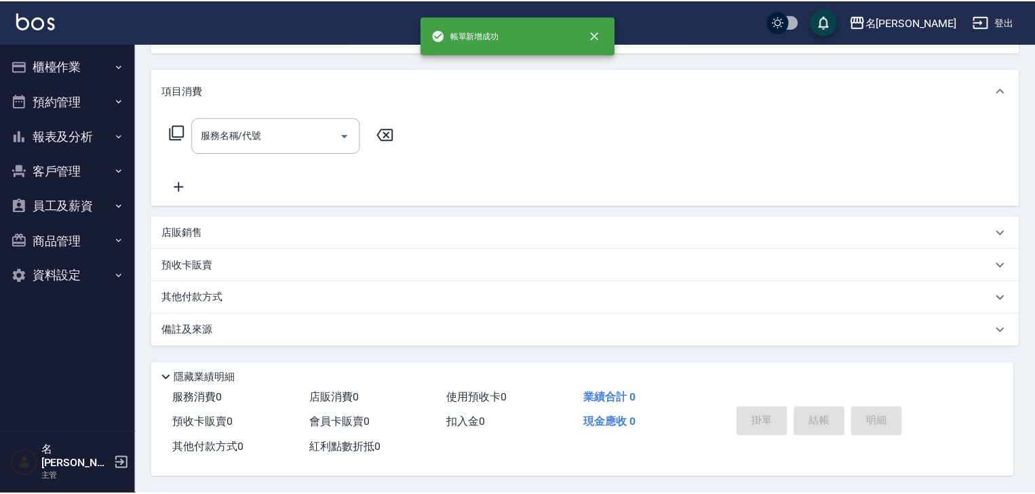
scroll to position [0, 0]
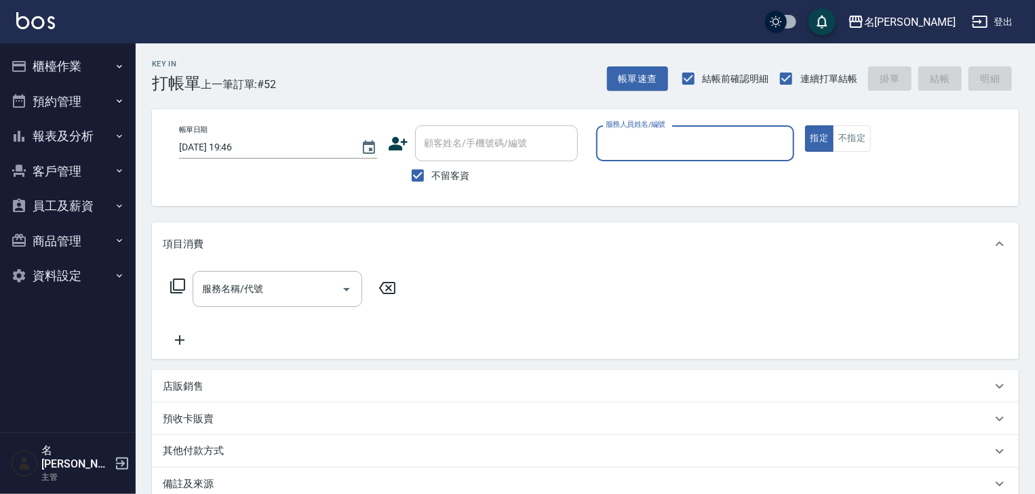
click at [103, 142] on button "報表及分析" at bounding box center [67, 136] width 125 height 35
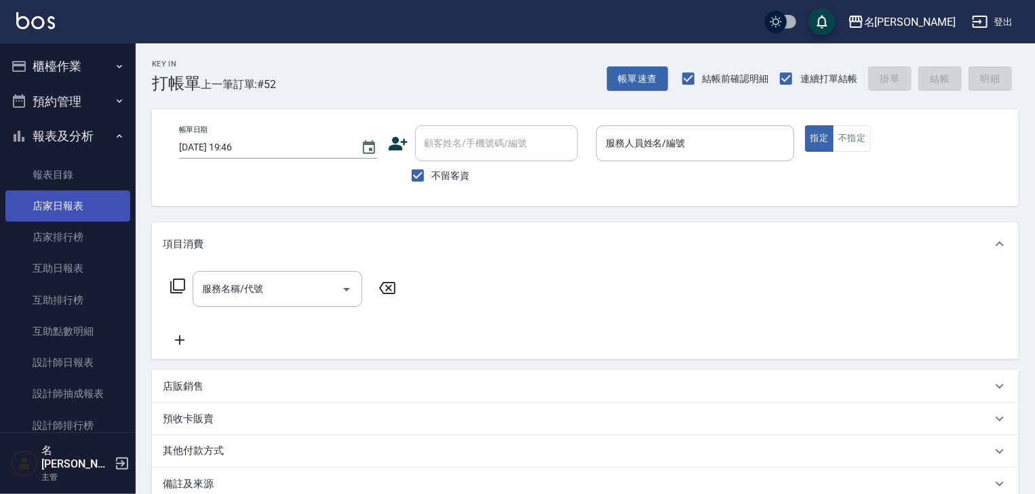
click at [80, 219] on link "店家日報表" at bounding box center [67, 206] width 125 height 31
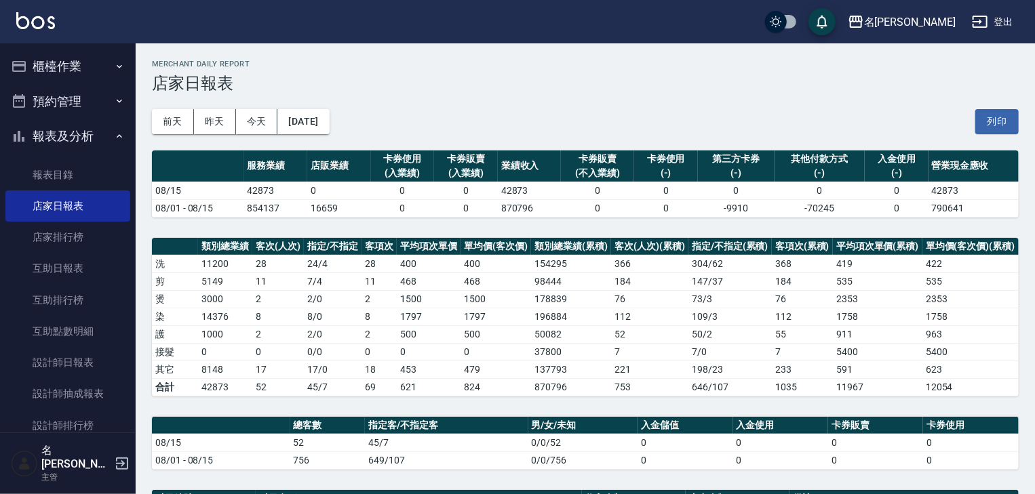
scroll to position [217, 0]
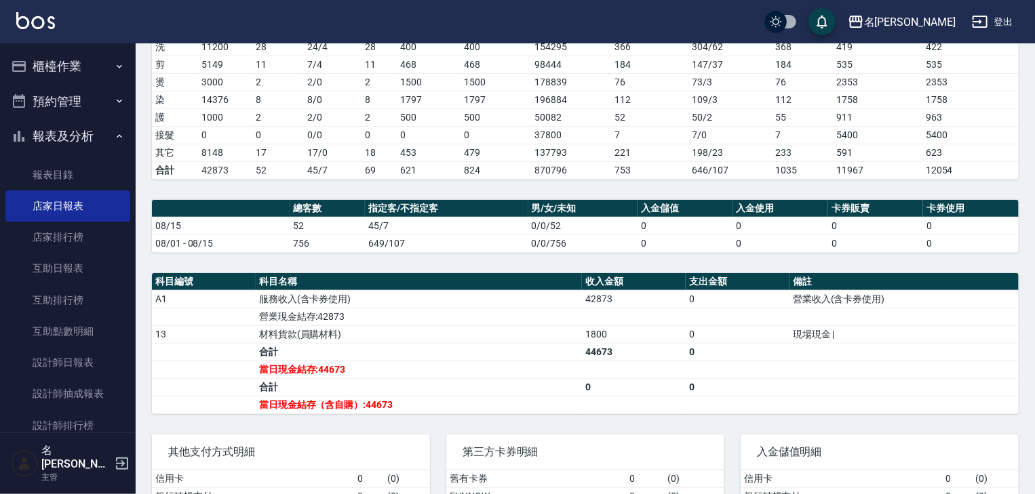
drag, startPoint x: 51, startPoint y: 21, endPoint x: 43, endPoint y: 22, distance: 7.6
click at [43, 22] on div "名[PERSON_NAME]出" at bounding box center [517, 21] width 1035 height 43
click at [43, 22] on img at bounding box center [35, 20] width 39 height 17
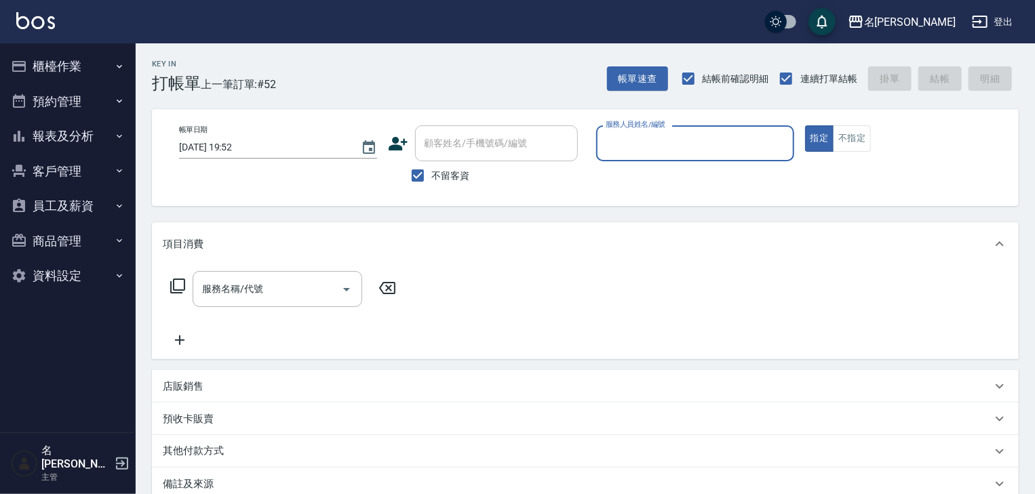
click at [711, 146] on input "服務人員姓名/編號" at bounding box center [695, 144] width 186 height 24
type input "意如-16"
type button "true"
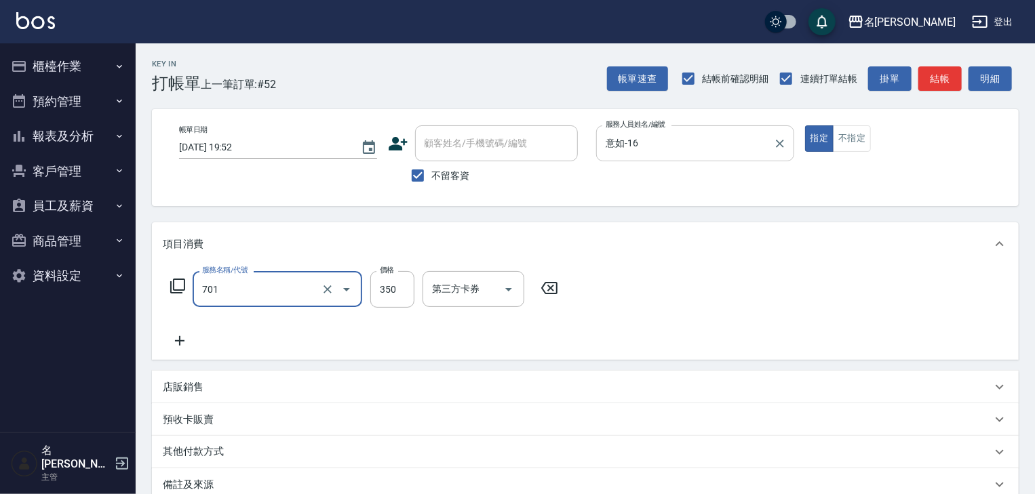
type input "梳髮(701)"
type input "350"
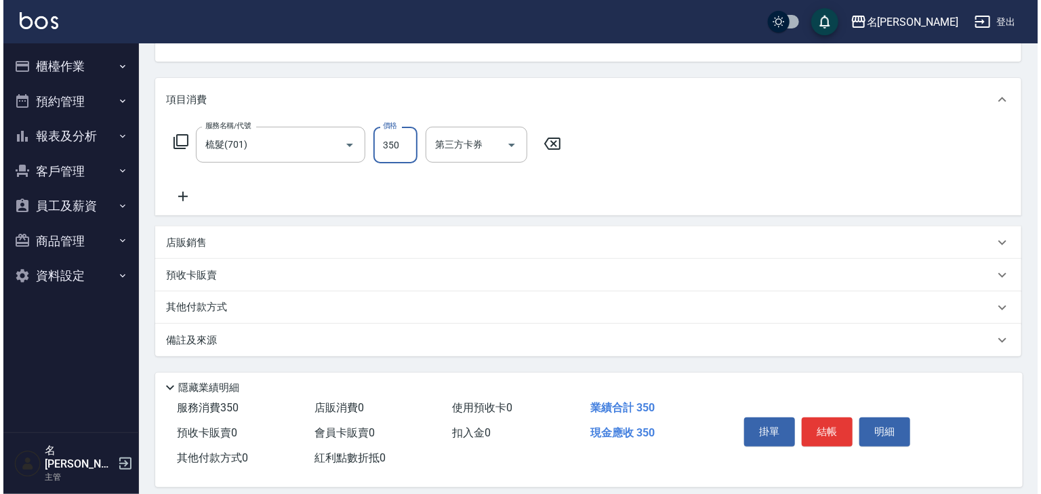
scroll to position [159, 0]
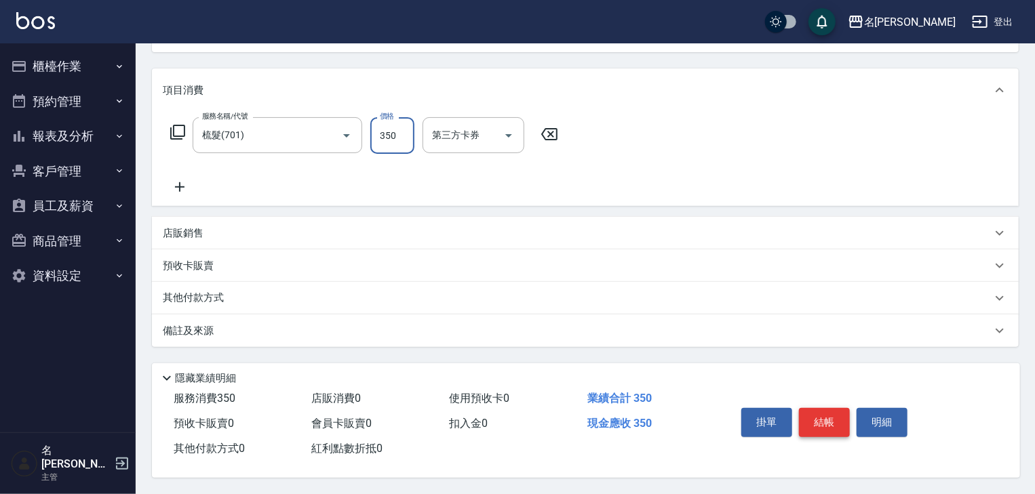
click at [842, 429] on button "結帳" at bounding box center [824, 422] width 51 height 28
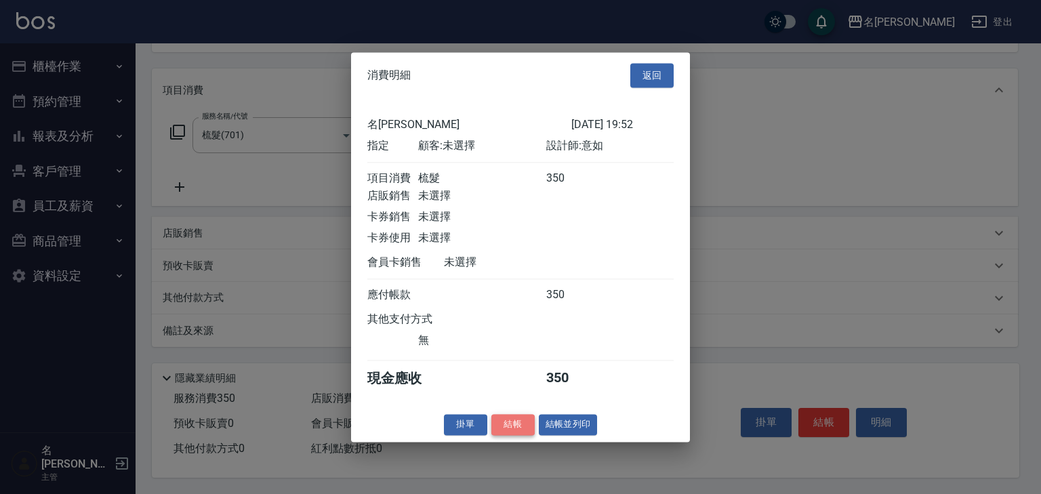
click at [529, 423] on button "結帳" at bounding box center [513, 424] width 43 height 21
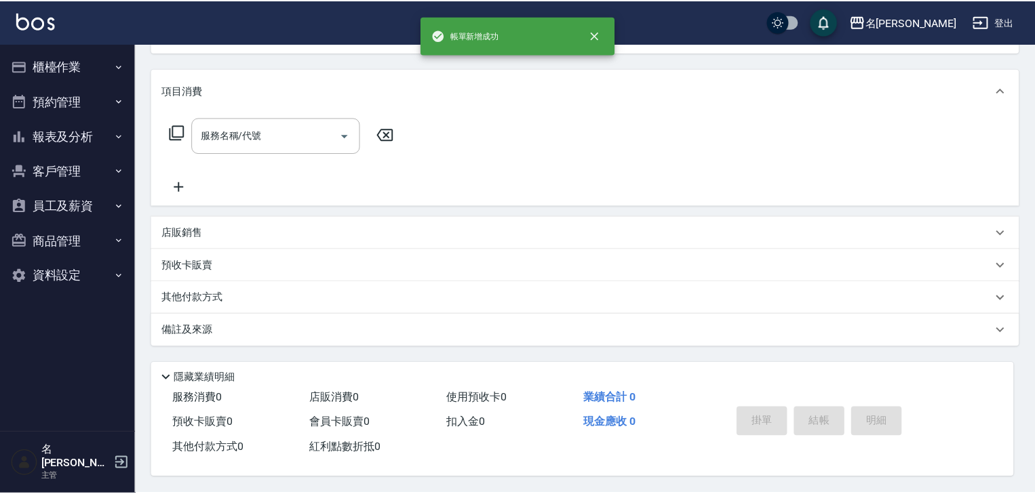
scroll to position [0, 0]
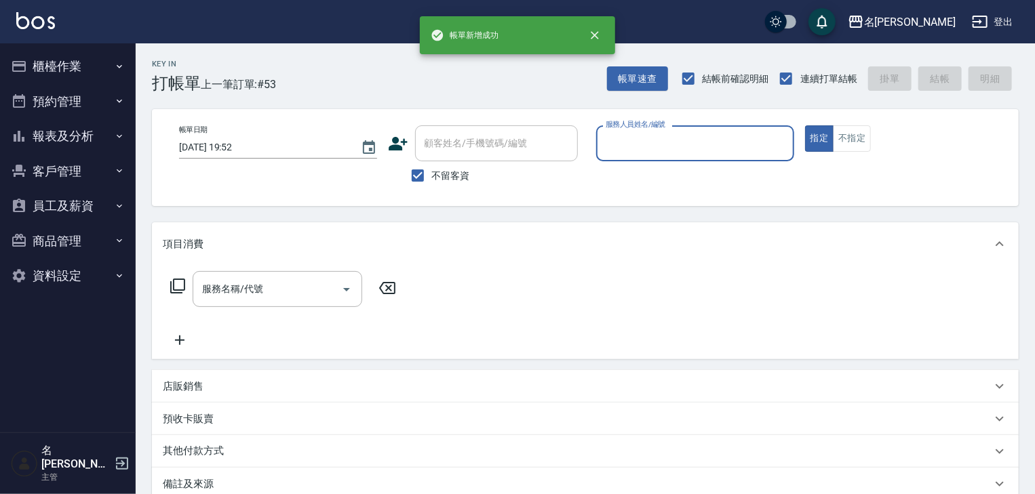
click at [75, 143] on button "報表及分析" at bounding box center [67, 136] width 125 height 35
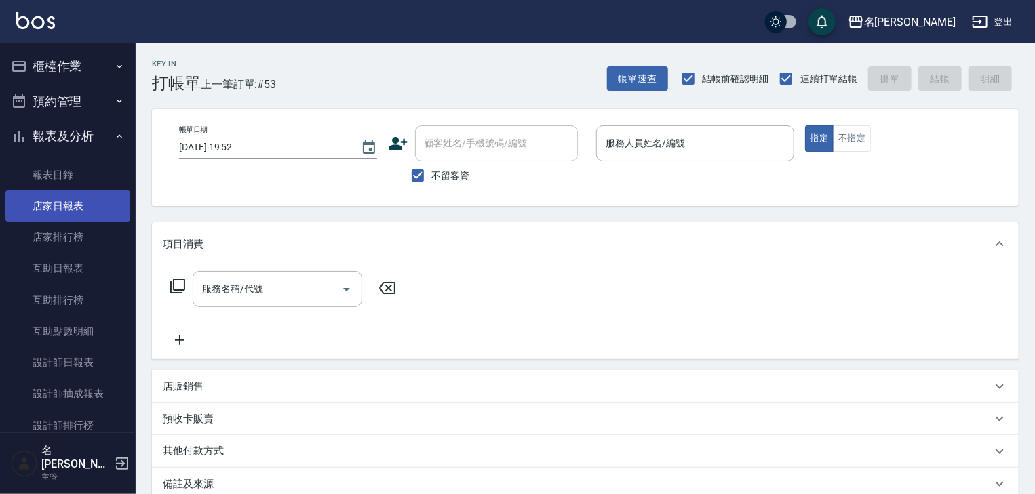
click at [75, 195] on link "店家日報表" at bounding box center [67, 206] width 125 height 31
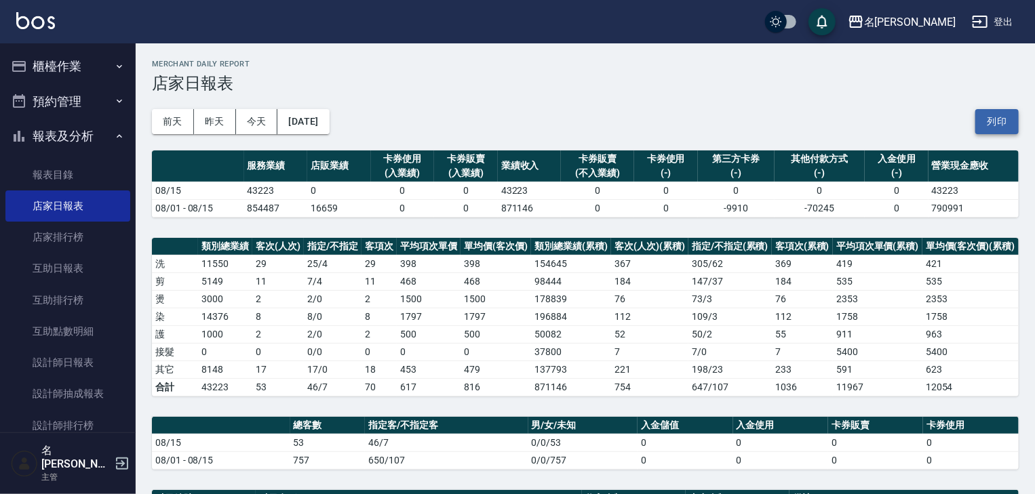
click at [1001, 130] on button "列印" at bounding box center [996, 121] width 43 height 25
click at [62, 66] on button "櫃檯作業" at bounding box center [67, 66] width 125 height 35
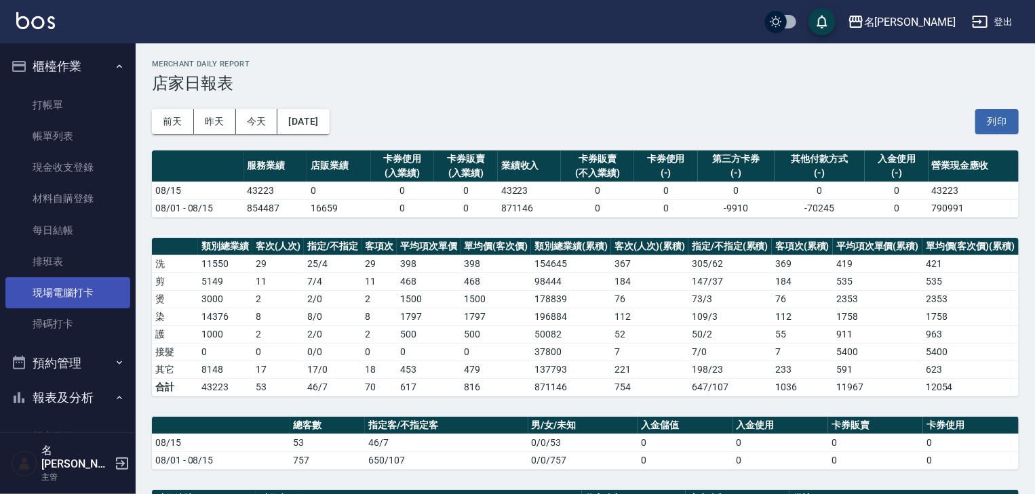
click at [80, 298] on link "現場電腦打卡" at bounding box center [67, 292] width 125 height 31
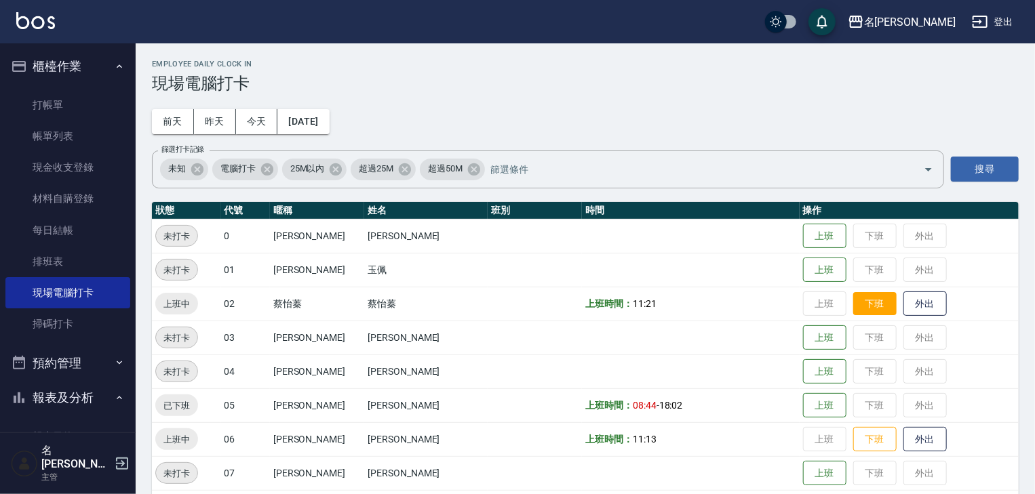
click at [853, 305] on button "下班" at bounding box center [874, 304] width 43 height 24
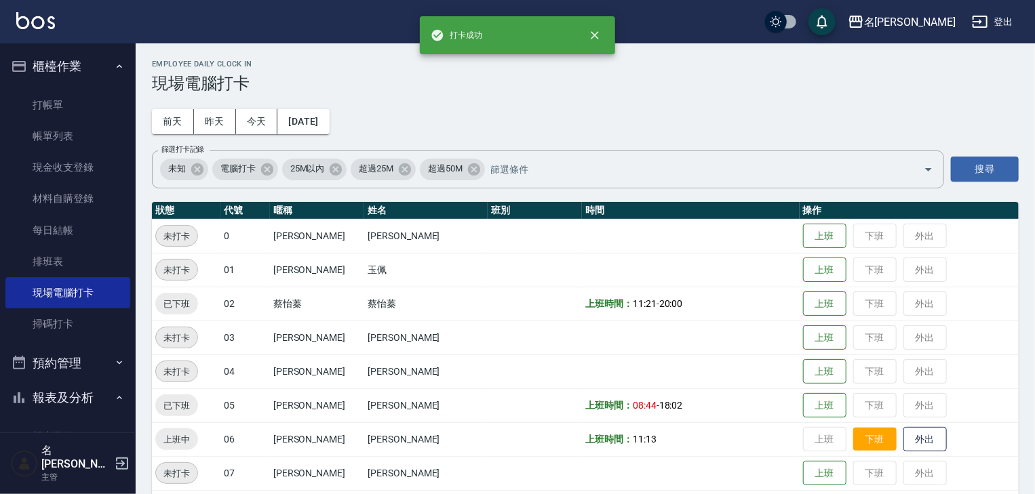
scroll to position [144, 0]
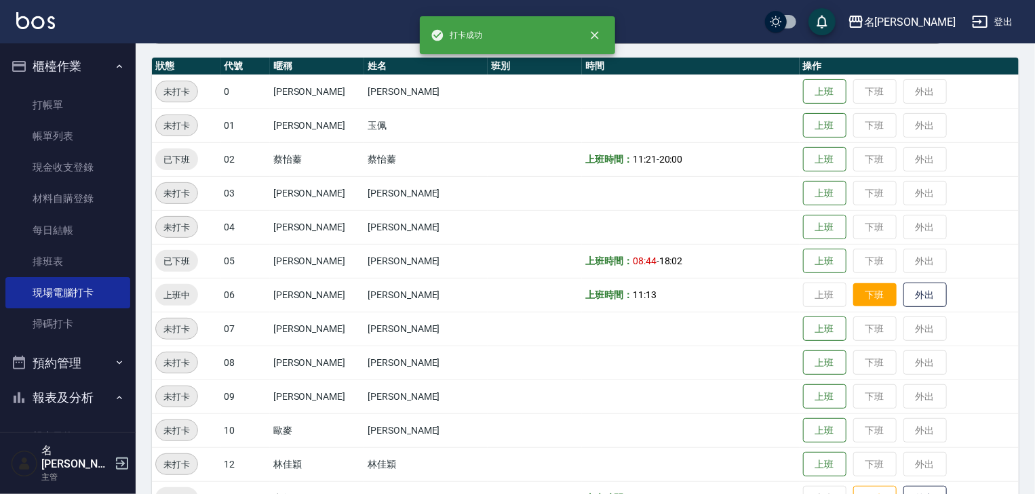
click at [866, 295] on button "下班" at bounding box center [874, 295] width 43 height 24
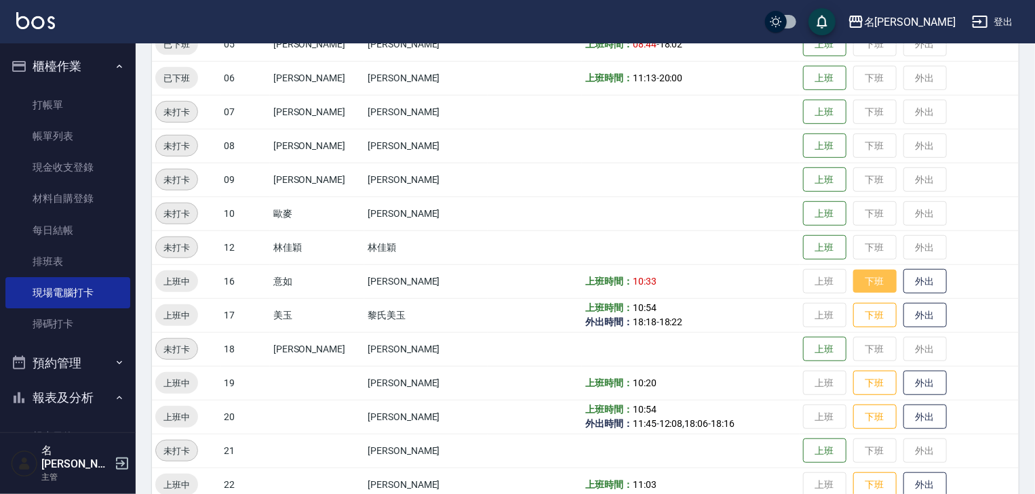
click at [875, 281] on button "下班" at bounding box center [874, 282] width 43 height 24
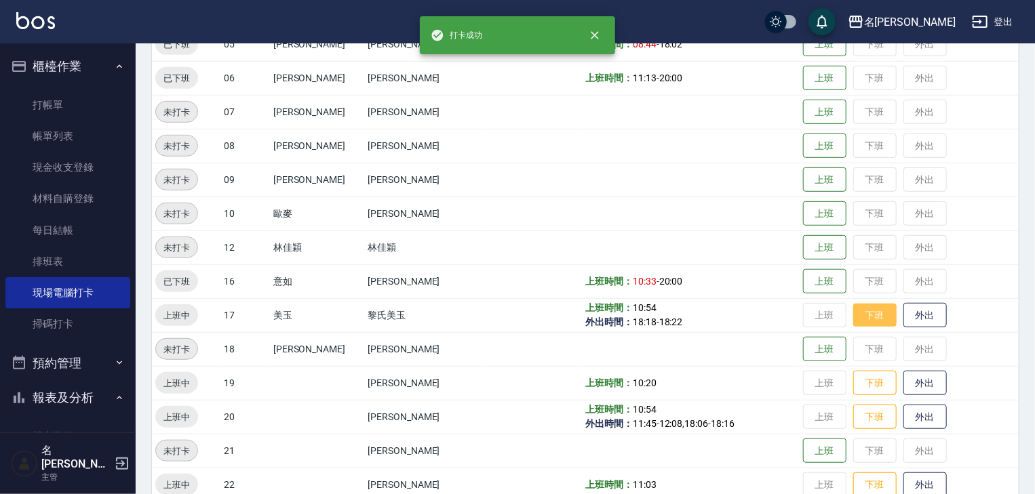
click at [860, 312] on button "下班" at bounding box center [874, 316] width 43 height 24
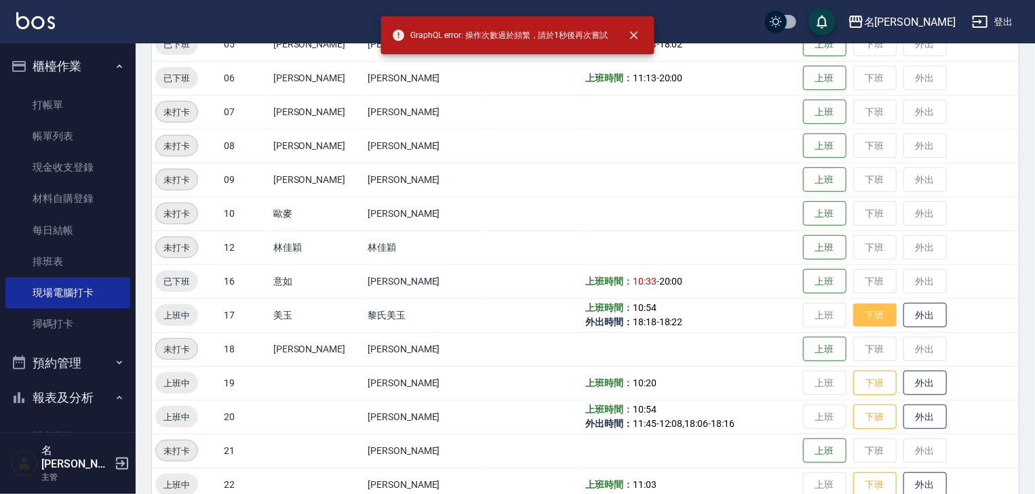
click at [864, 318] on button "下班" at bounding box center [874, 316] width 43 height 24
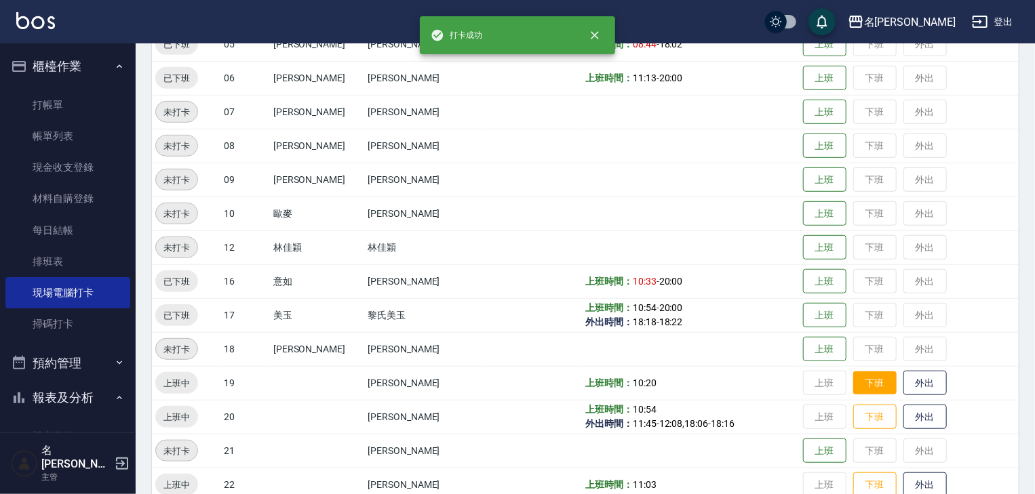
click at [857, 374] on button "下班" at bounding box center [874, 384] width 43 height 24
click at [862, 420] on button "下班" at bounding box center [874, 417] width 43 height 24
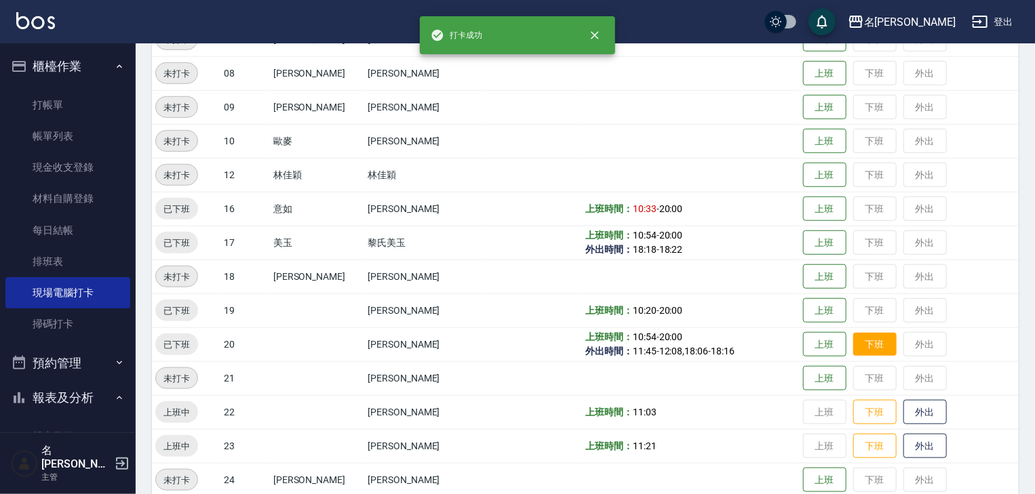
scroll to position [506, 0]
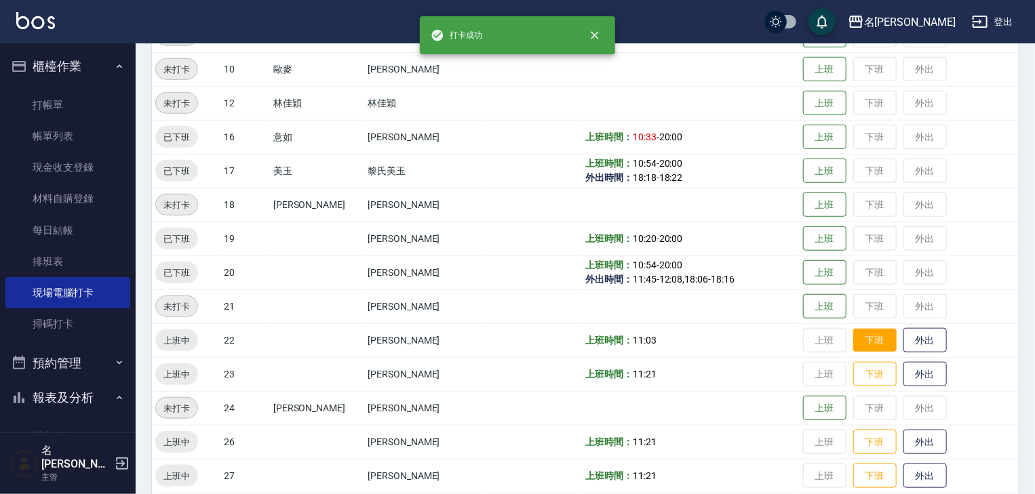
click at [871, 334] on button "下班" at bounding box center [874, 341] width 43 height 24
click at [864, 363] on button "下班" at bounding box center [874, 375] width 43 height 24
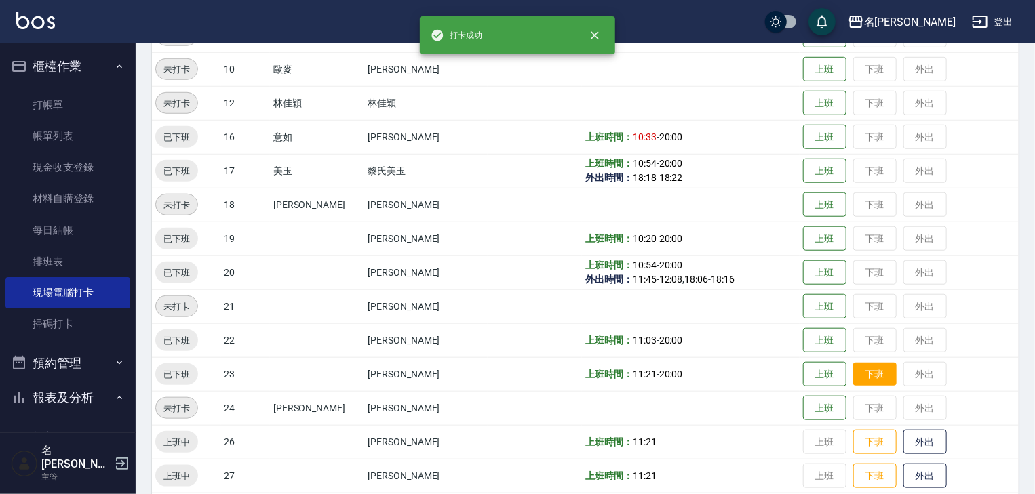
scroll to position [578, 0]
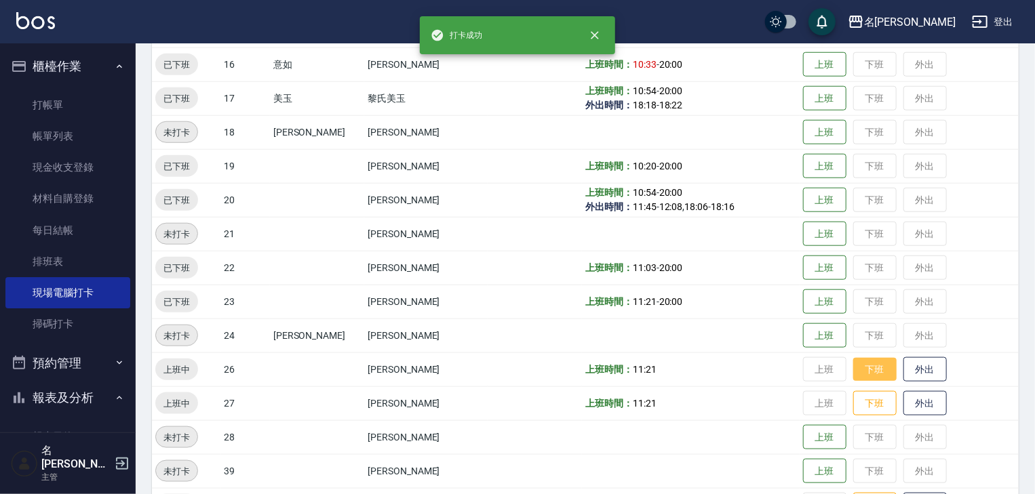
click at [865, 365] on button "下班" at bounding box center [874, 370] width 43 height 24
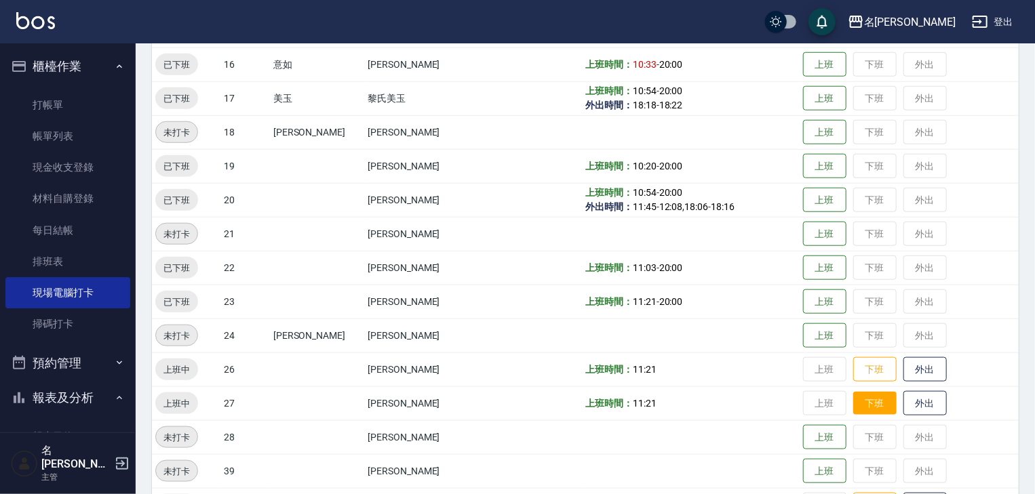
click at [862, 398] on button "下班" at bounding box center [874, 404] width 43 height 24
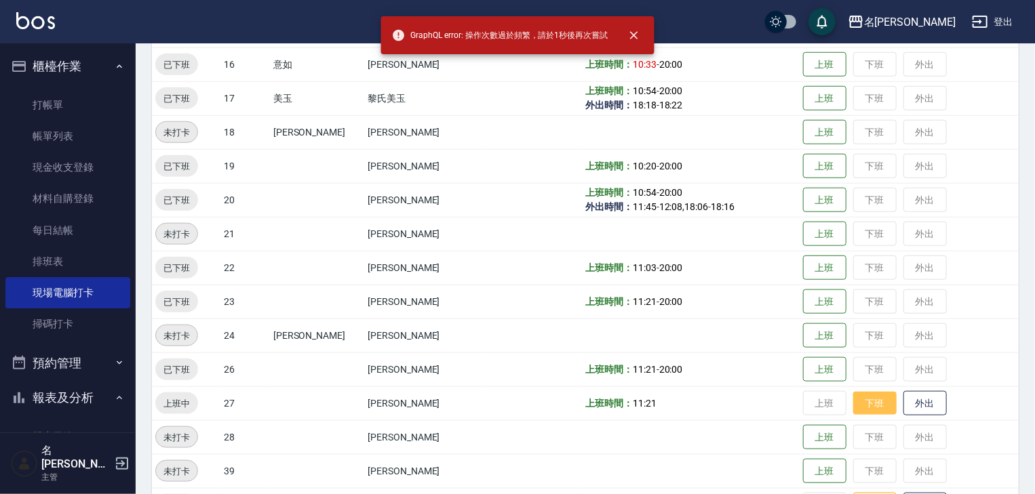
click at [862, 398] on button "下班" at bounding box center [874, 404] width 43 height 24
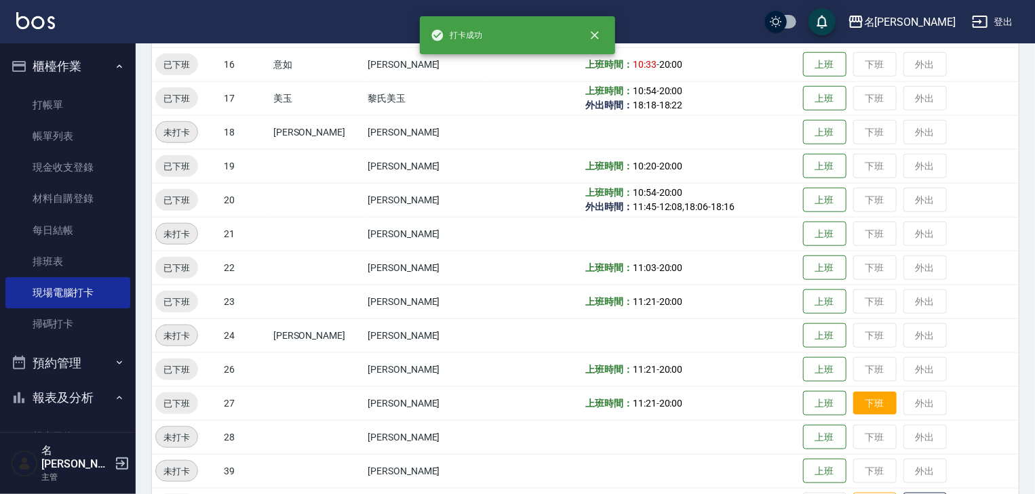
scroll to position [795, 0]
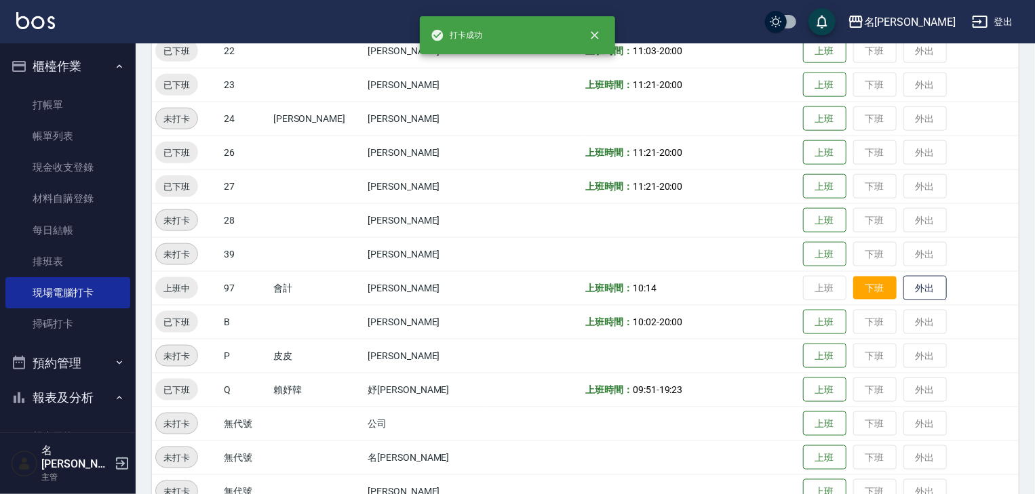
click at [865, 292] on button "下班" at bounding box center [874, 289] width 43 height 24
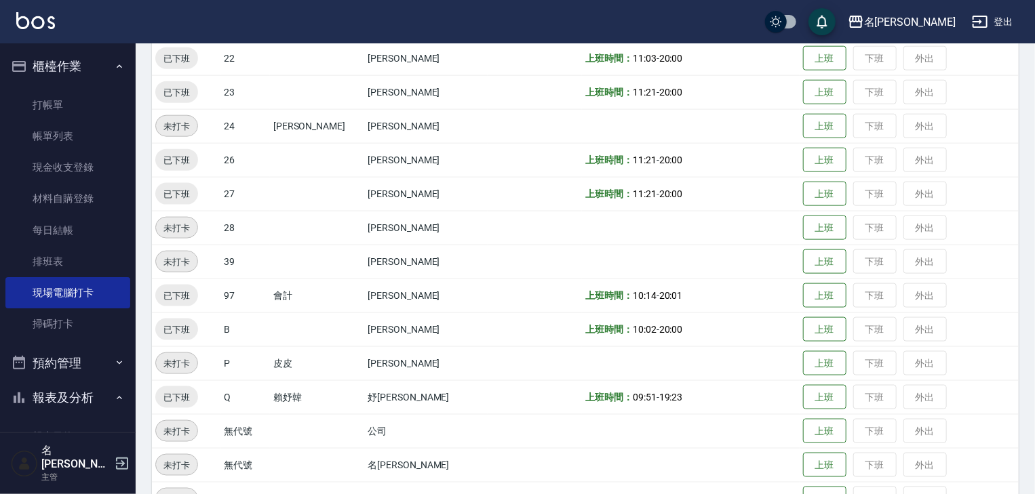
scroll to position [860, 0]
